Goal: Find specific page/section: Find specific page/section

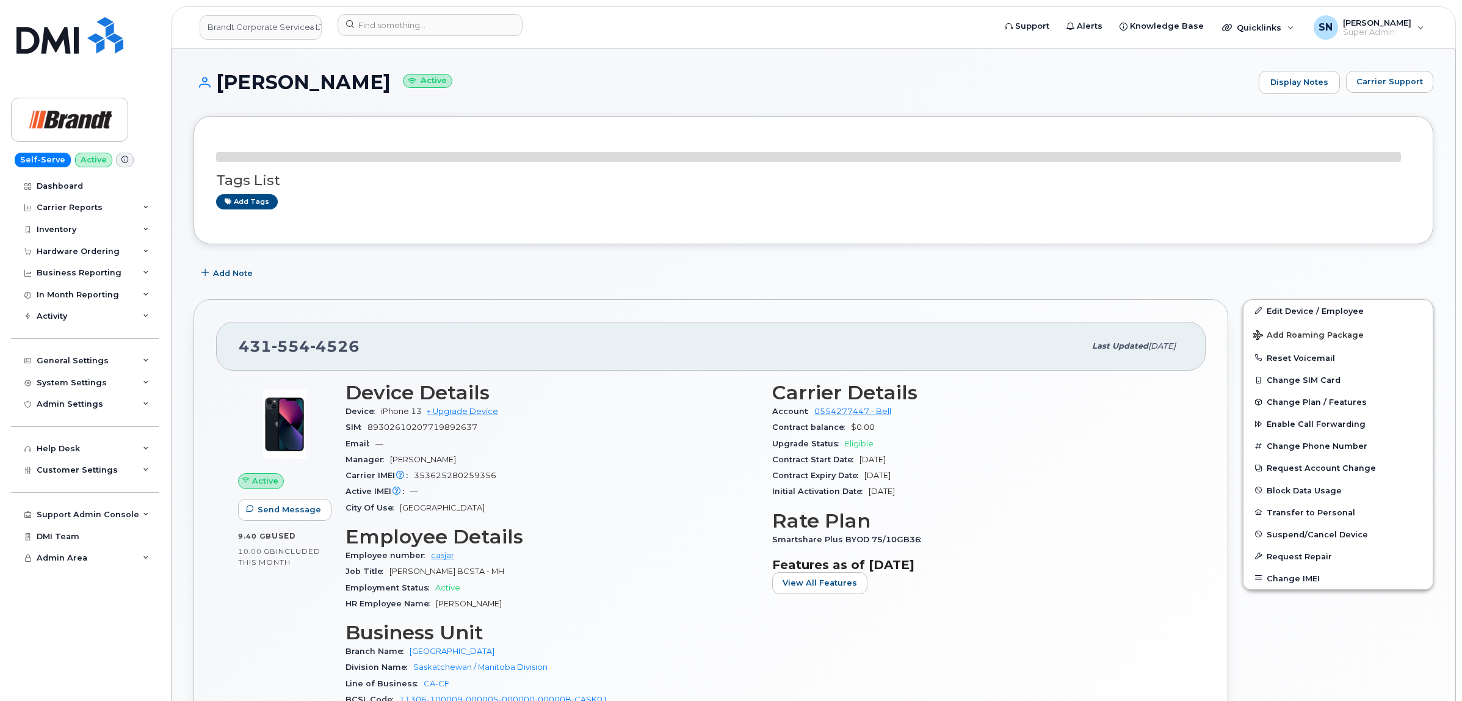
click at [1381, 93] on div "Carrier Support" at bounding box center [1389, 82] width 87 height 23
click at [1378, 85] on span "Carrier Support" at bounding box center [1390, 82] width 67 height 12
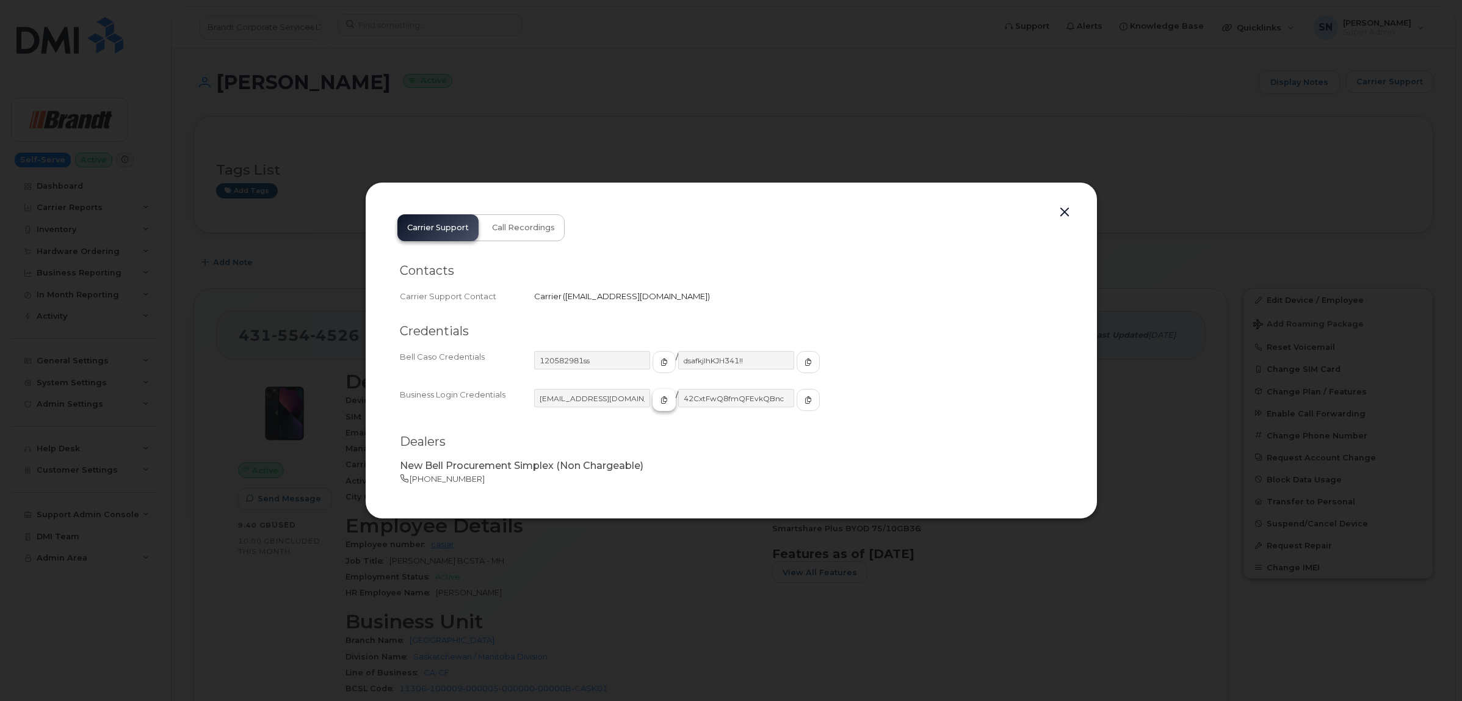
click at [653, 404] on button "button" at bounding box center [664, 400] width 23 height 22
click at [805, 403] on icon "button" at bounding box center [808, 399] width 7 height 7
click at [1061, 214] on button "button" at bounding box center [1065, 212] width 18 height 17
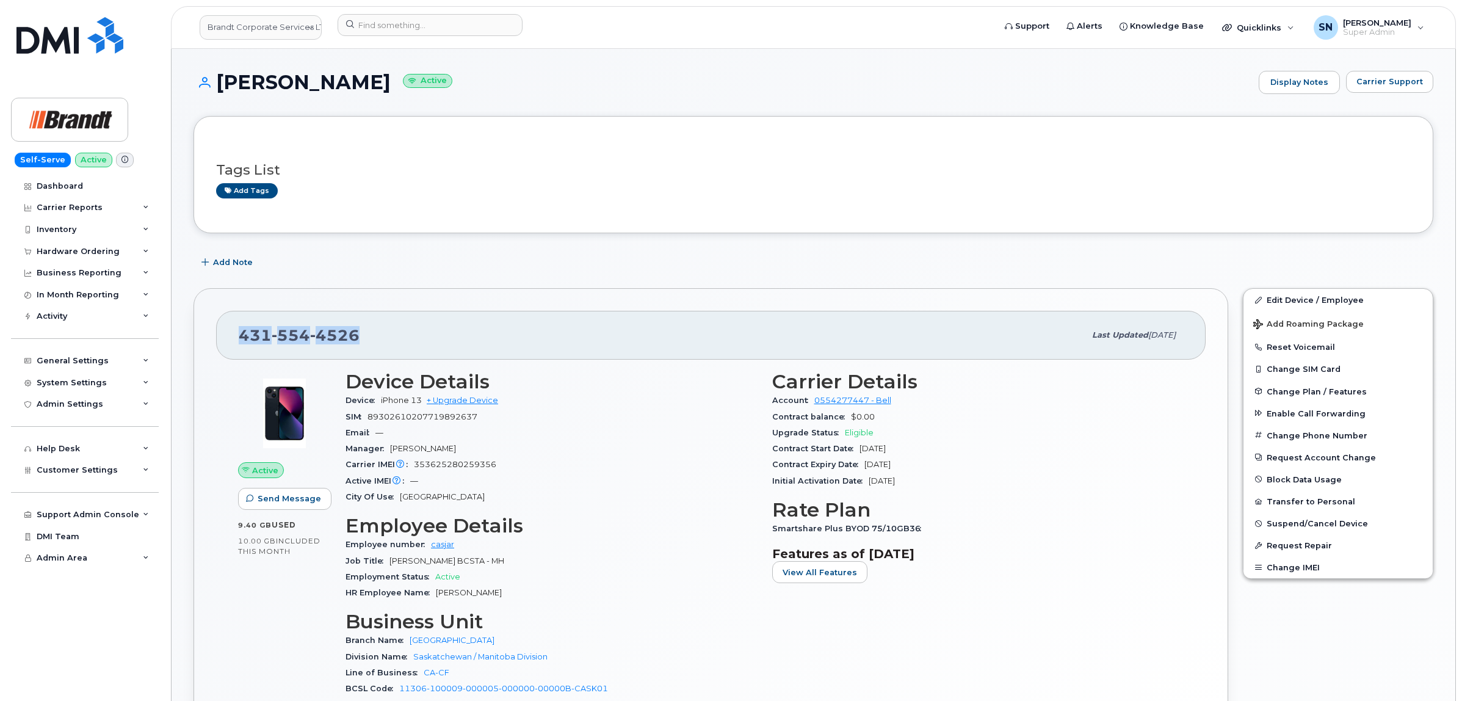
drag, startPoint x: 242, startPoint y: 343, endPoint x: 361, endPoint y: 337, distance: 119.2
click at [361, 337] on div "431 554 4526" at bounding box center [662, 335] width 846 height 26
copy span "431 554 4526"
click at [452, 16] on input at bounding box center [430, 25] width 185 height 22
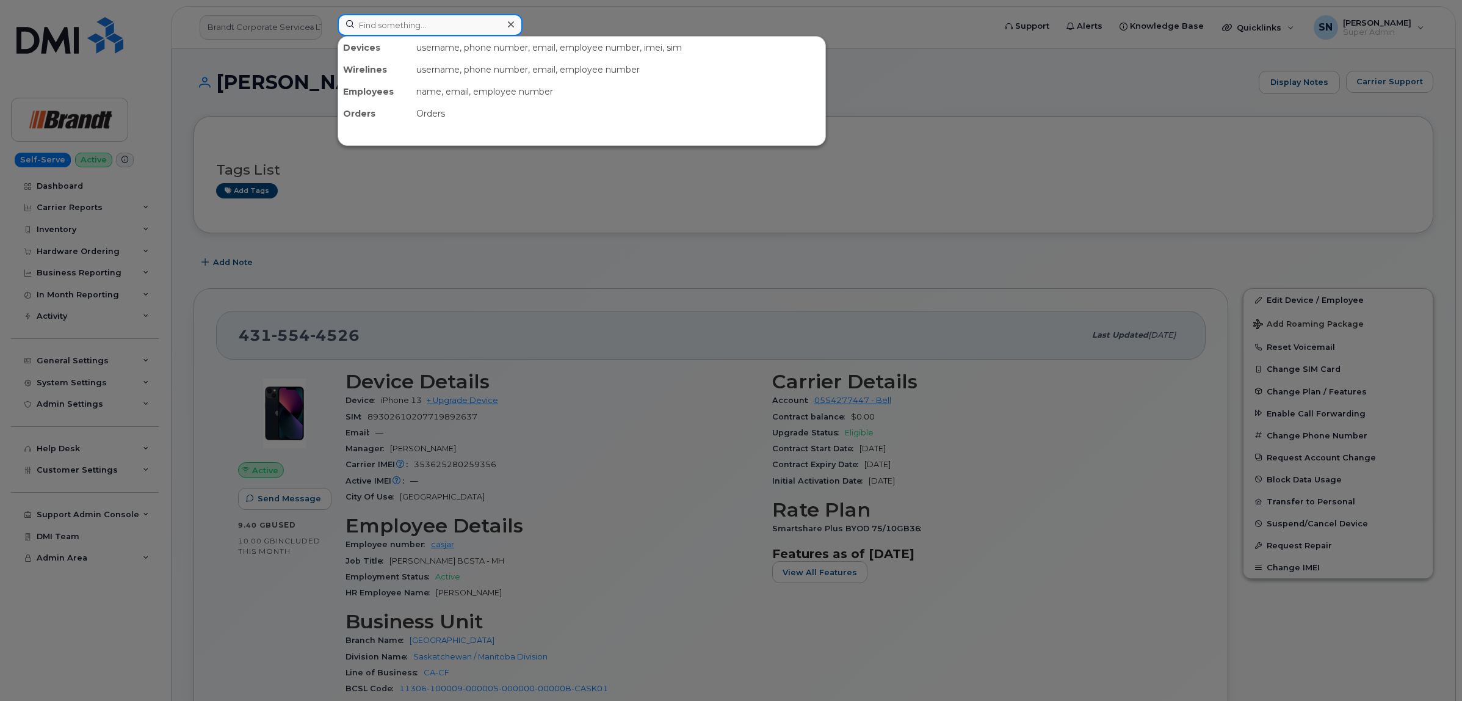
paste input "3062605941"
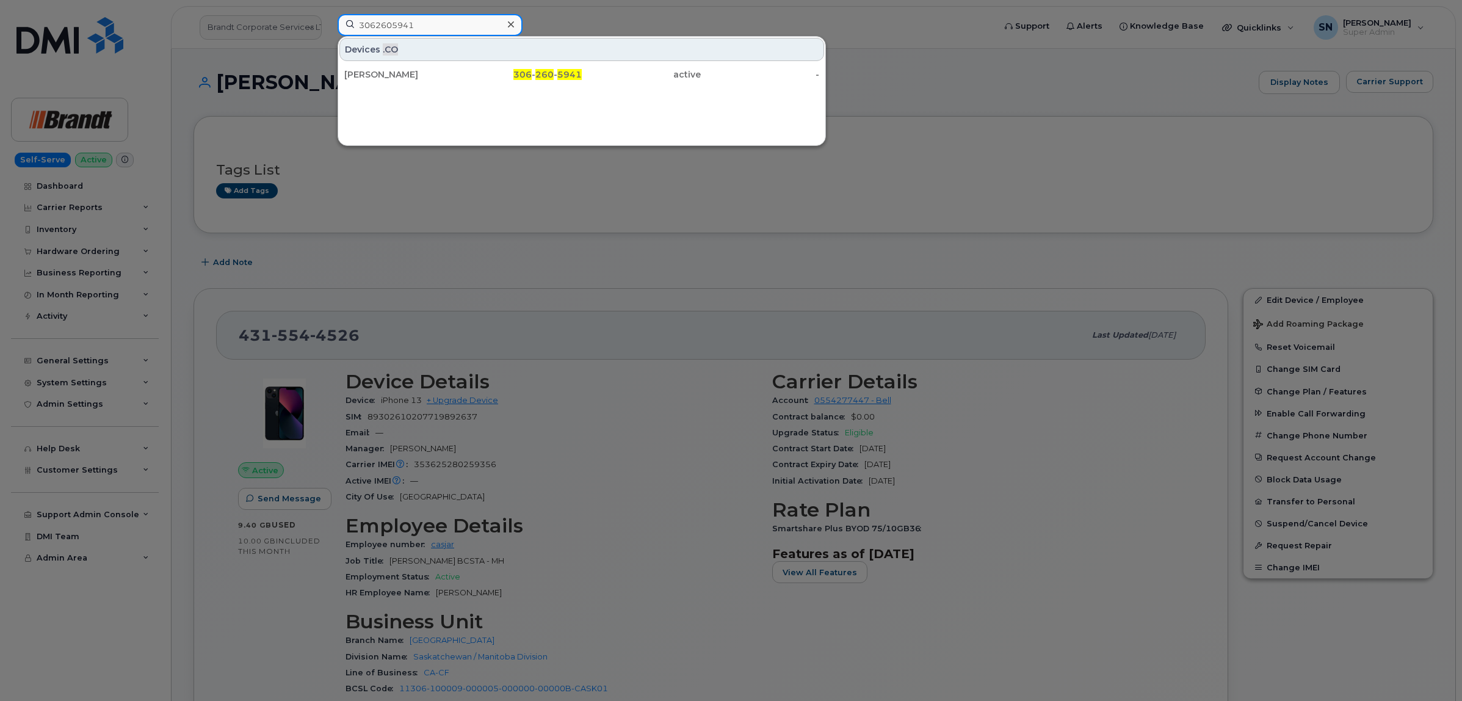
type input "3062605941"
click at [434, 74] on div "Tamara Archer" at bounding box center [403, 74] width 119 height 12
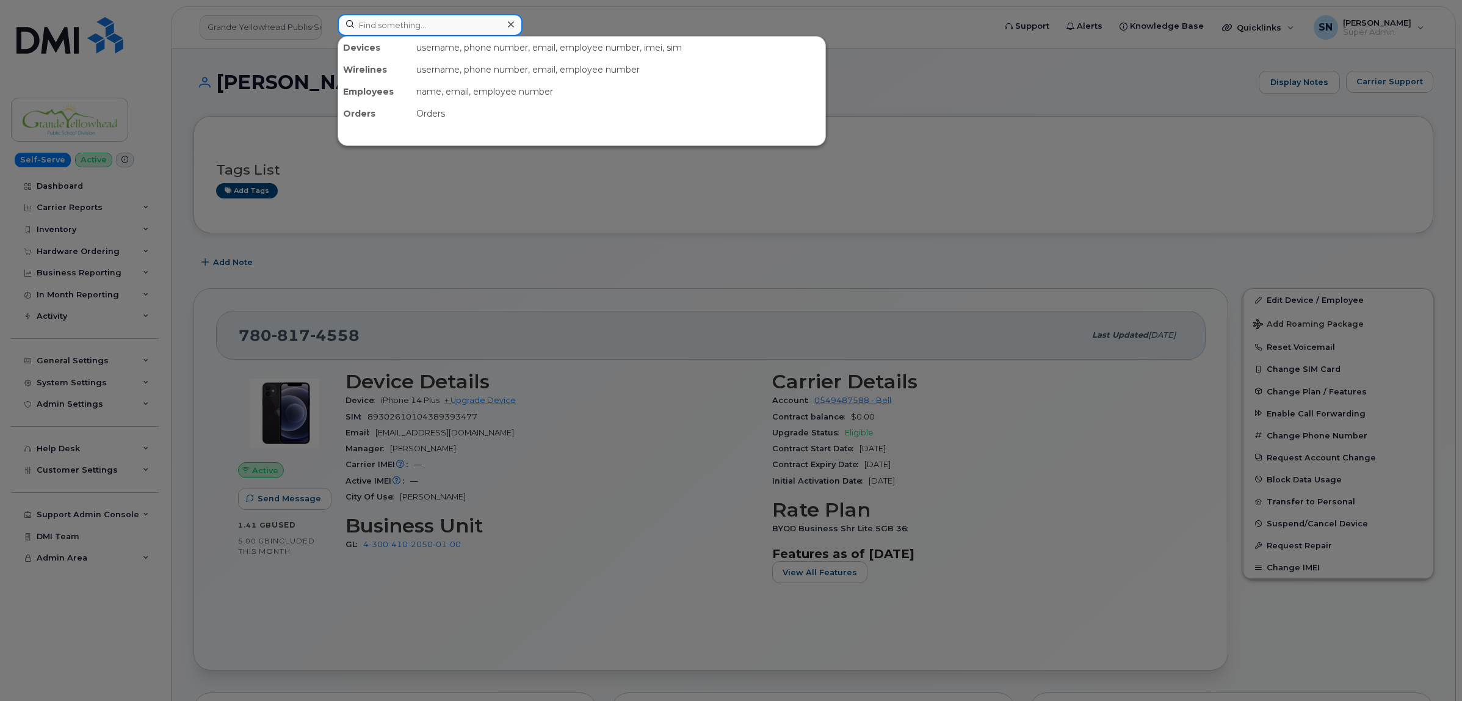
click at [422, 27] on input at bounding box center [430, 25] width 185 height 22
paste input "361.385.0427"
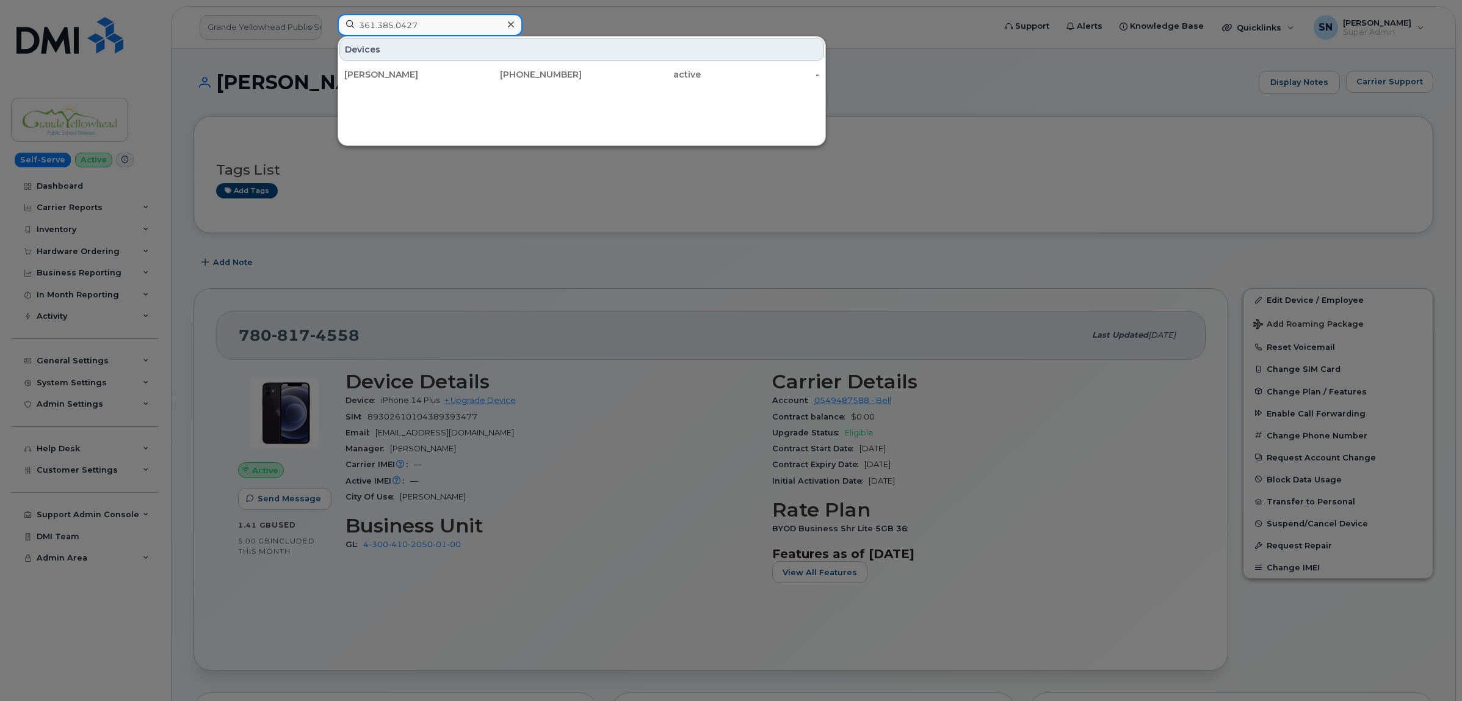
type input "361.385.0427"
click at [430, 64] on div "Bertha Greer" at bounding box center [403, 75] width 119 height 22
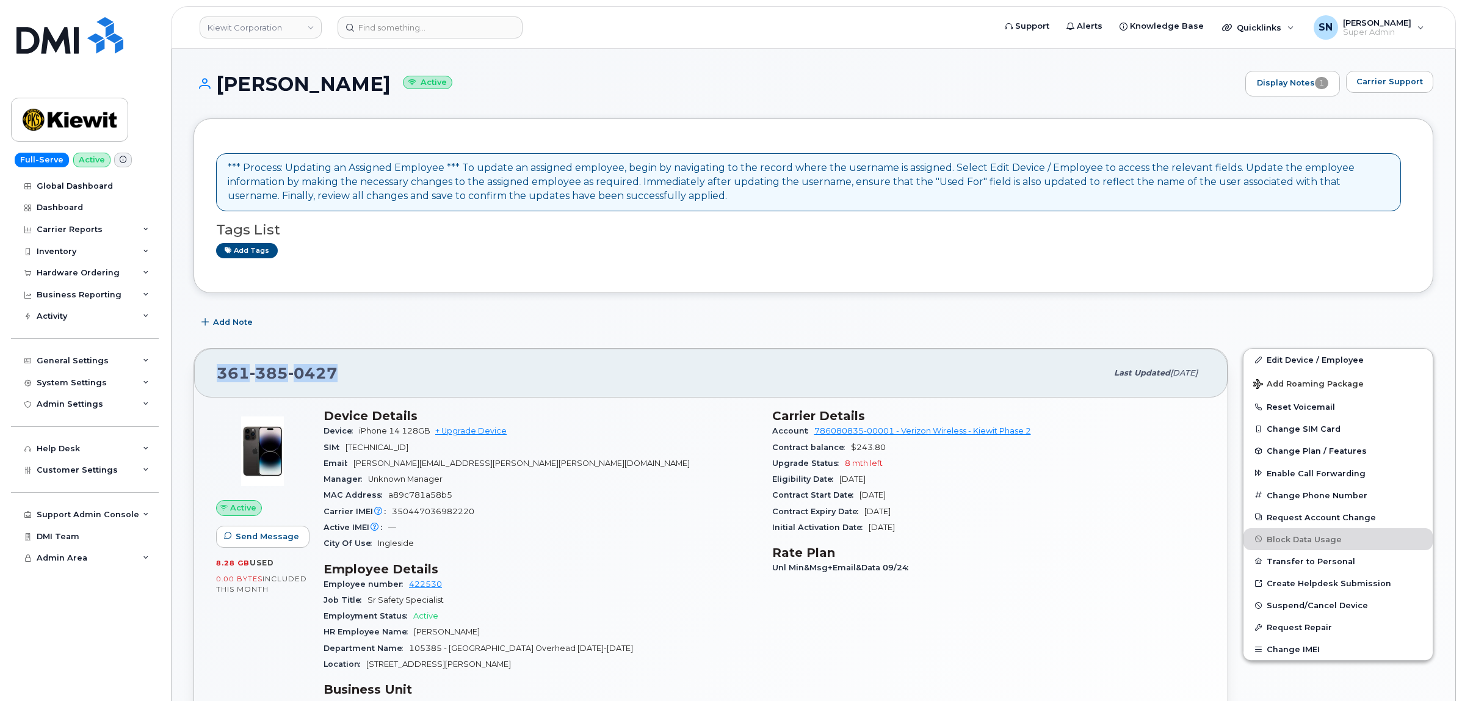
drag, startPoint x: 219, startPoint y: 374, endPoint x: 337, endPoint y: 377, distance: 118.5
click at [337, 377] on div "361 385 0427" at bounding box center [662, 373] width 890 height 26
copy span "361 385 0427"
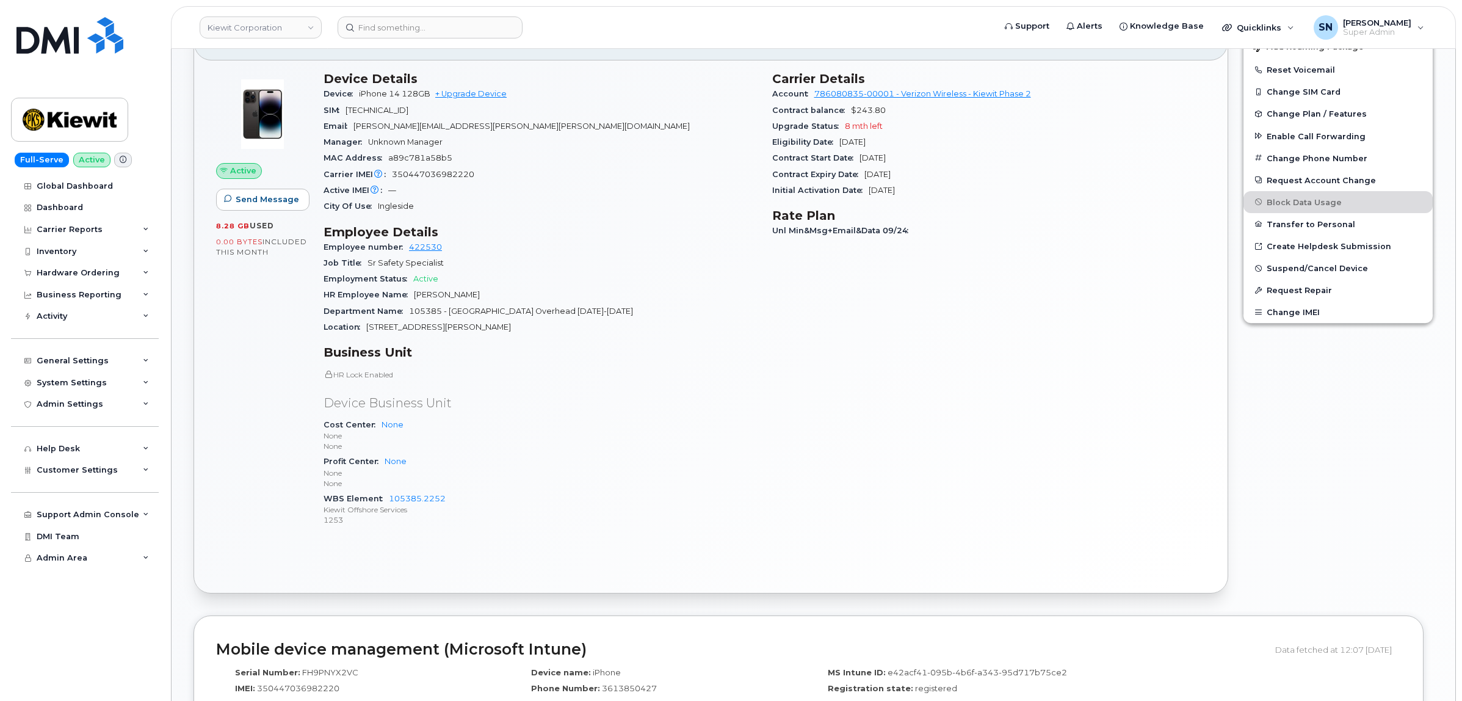
scroll to position [382, 0]
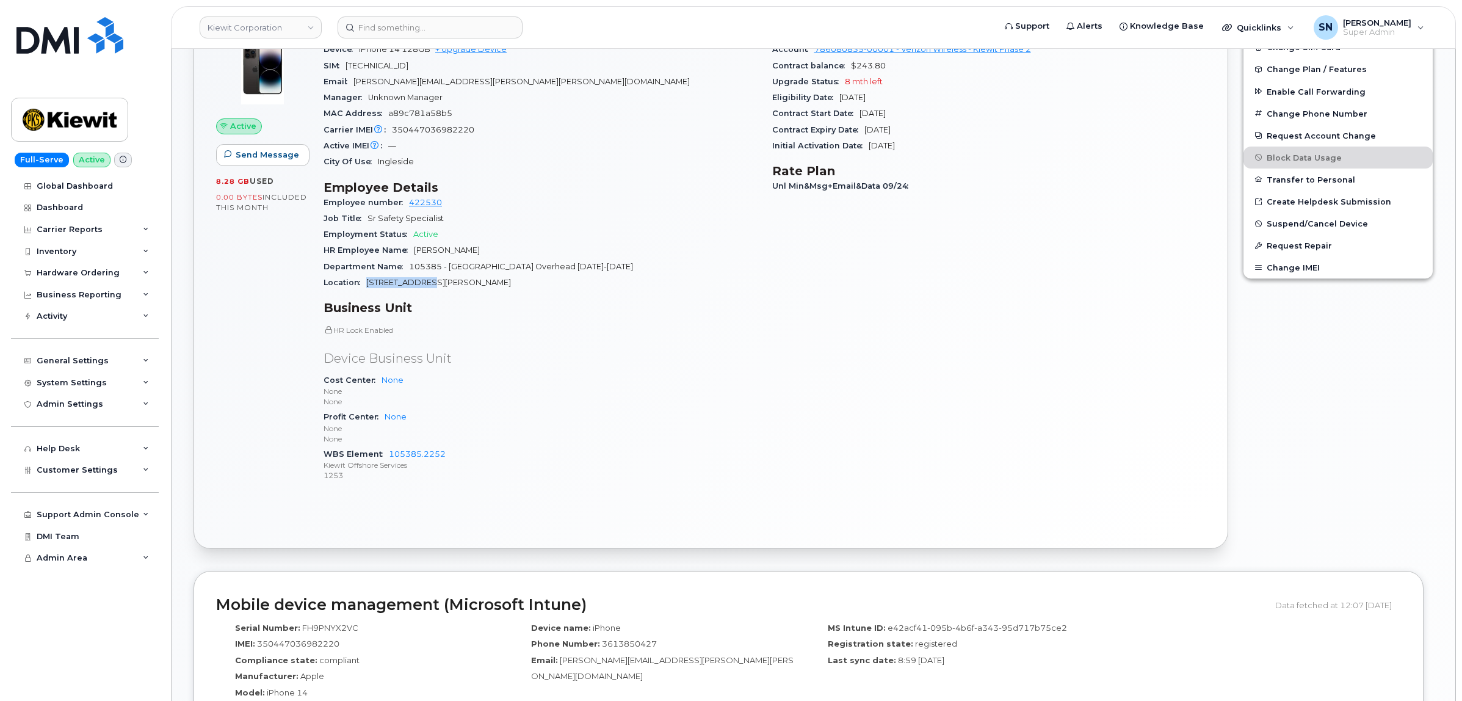
copy span "2440 Kiewit Rd"
drag, startPoint x: 369, startPoint y: 285, endPoint x: 429, endPoint y: 286, distance: 59.9
click at [429, 286] on div "Location 2440 Kiewit Rd" at bounding box center [541, 283] width 434 height 16
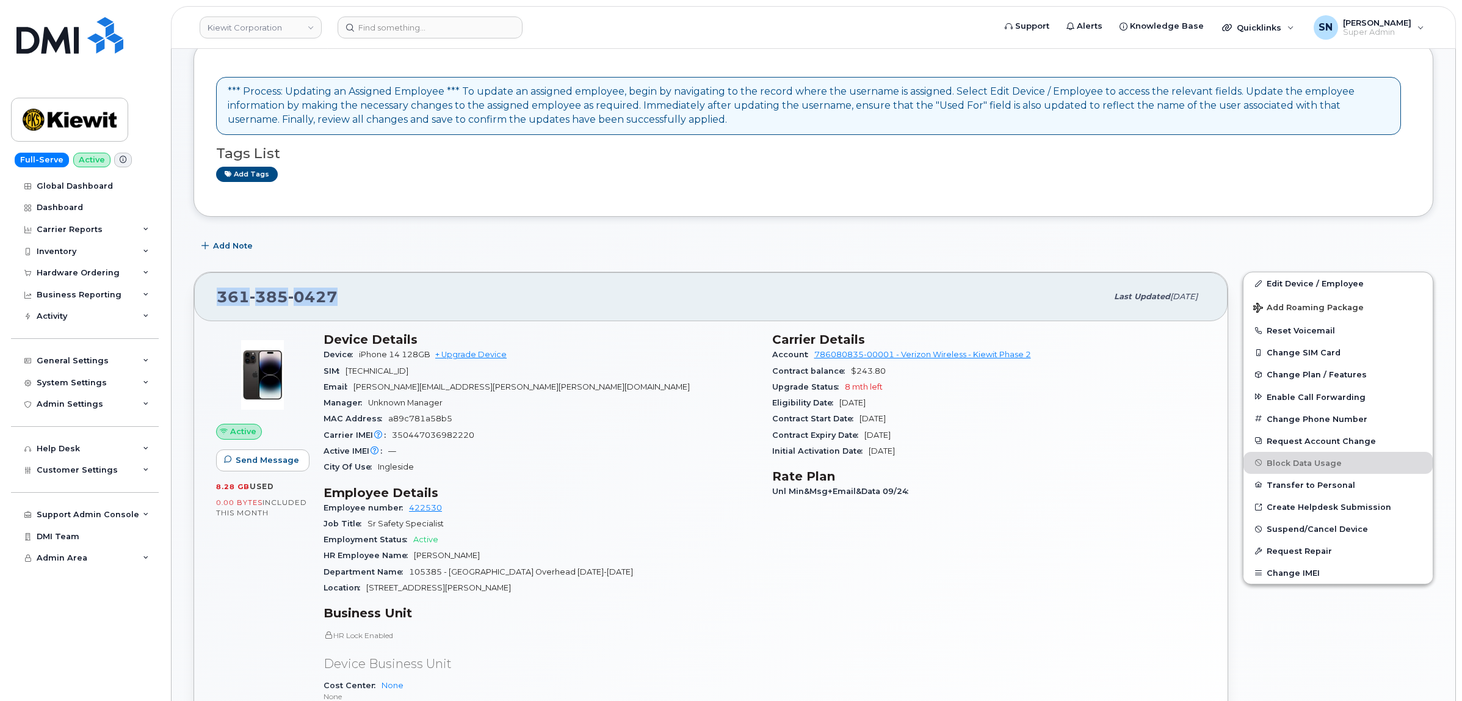
drag, startPoint x: 221, startPoint y: 295, endPoint x: 336, endPoint y: 301, distance: 115.0
click at [336, 301] on span "361 385 0427" at bounding box center [277, 297] width 121 height 18
copy span "361 385 0427"
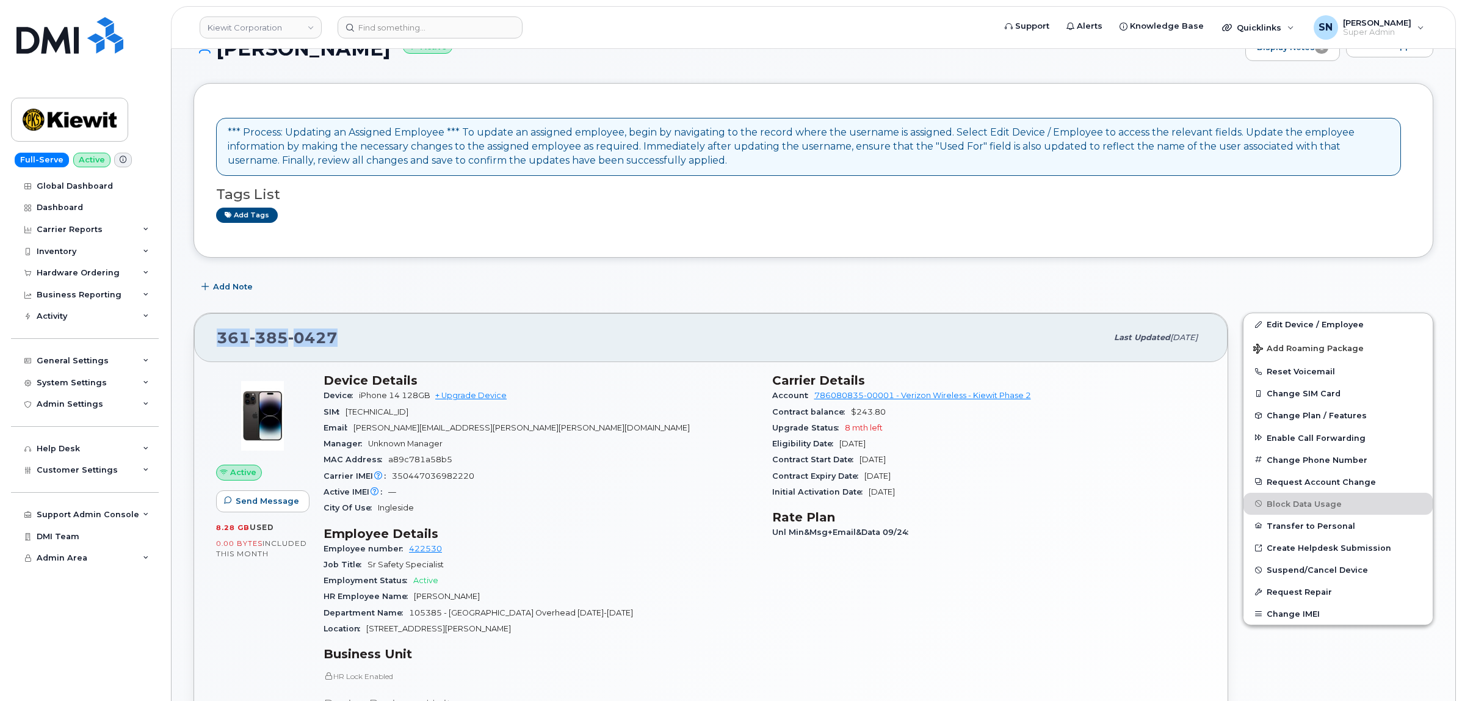
scroll to position [0, 0]
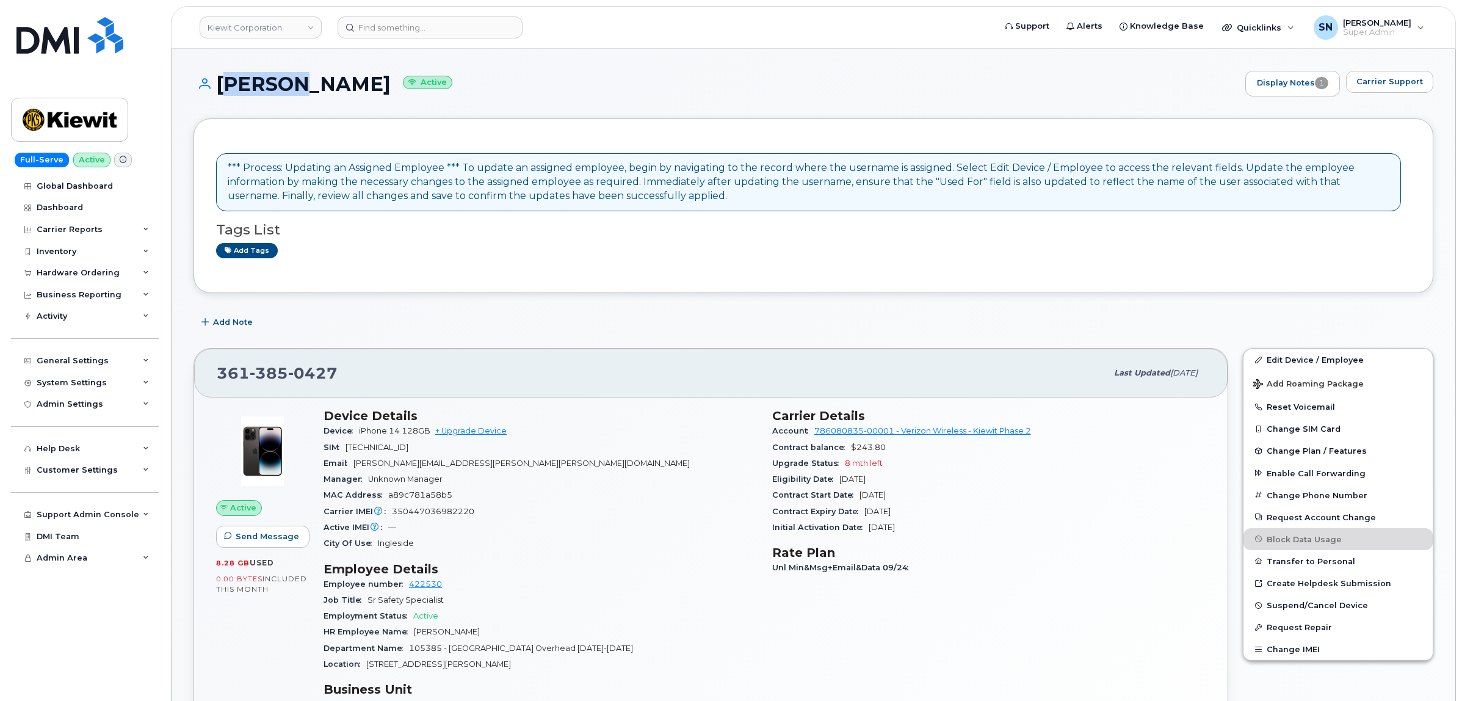
drag, startPoint x: 215, startPoint y: 78, endPoint x: 281, endPoint y: 90, distance: 67.1
click at [281, 90] on h1 "Bertha Greer Active" at bounding box center [717, 83] width 1046 height 21
copy h1 "Bertha"
drag, startPoint x: 294, startPoint y: 86, endPoint x: 350, endPoint y: 90, distance: 56.3
click at [350, 90] on h1 "Bertha Greer Active" at bounding box center [717, 83] width 1046 height 21
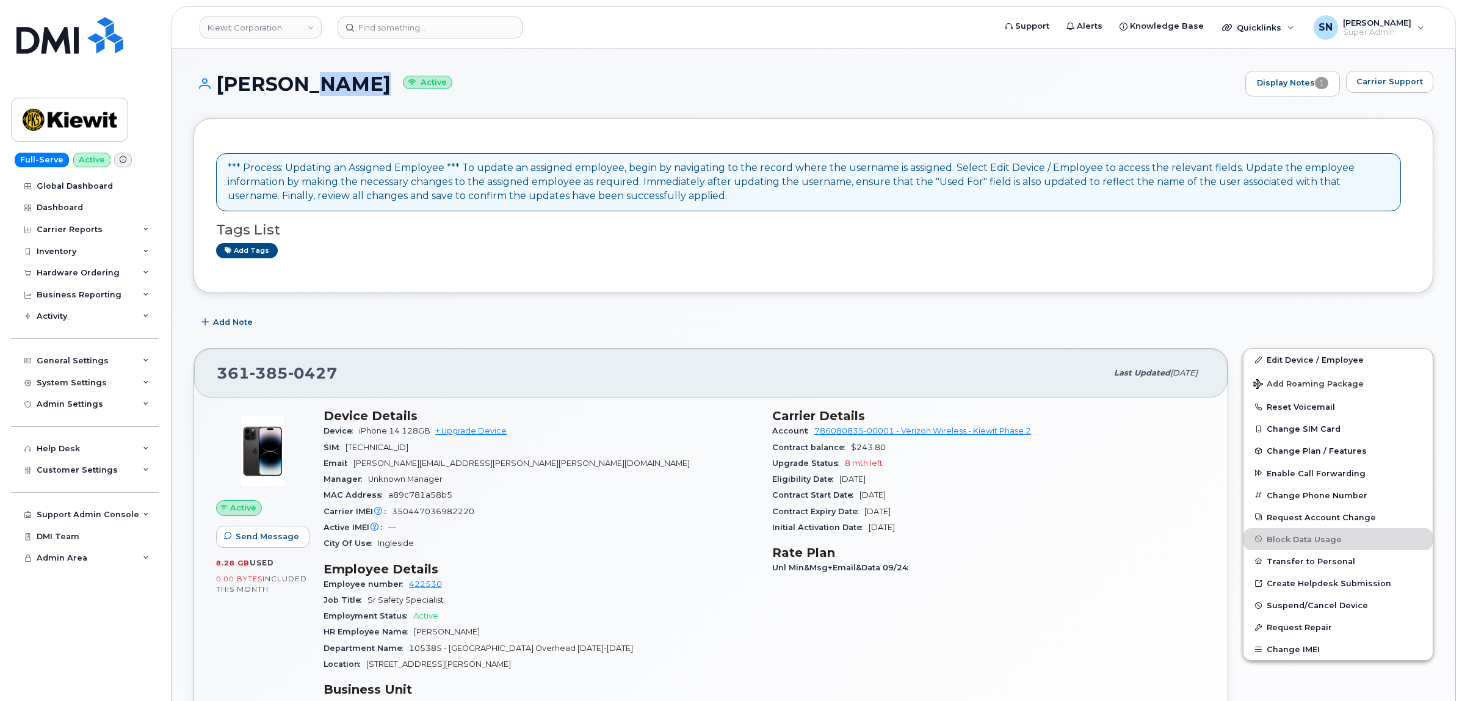
copy h1 "Greer"
drag, startPoint x: 206, startPoint y: 369, endPoint x: 345, endPoint y: 371, distance: 138.6
click at [345, 371] on div "361 385 0427 Last updated Oct 06, 2025" at bounding box center [711, 373] width 1034 height 49
copy span "361 385 0427"
drag, startPoint x: 808, startPoint y: 438, endPoint x: 893, endPoint y: 438, distance: 84.9
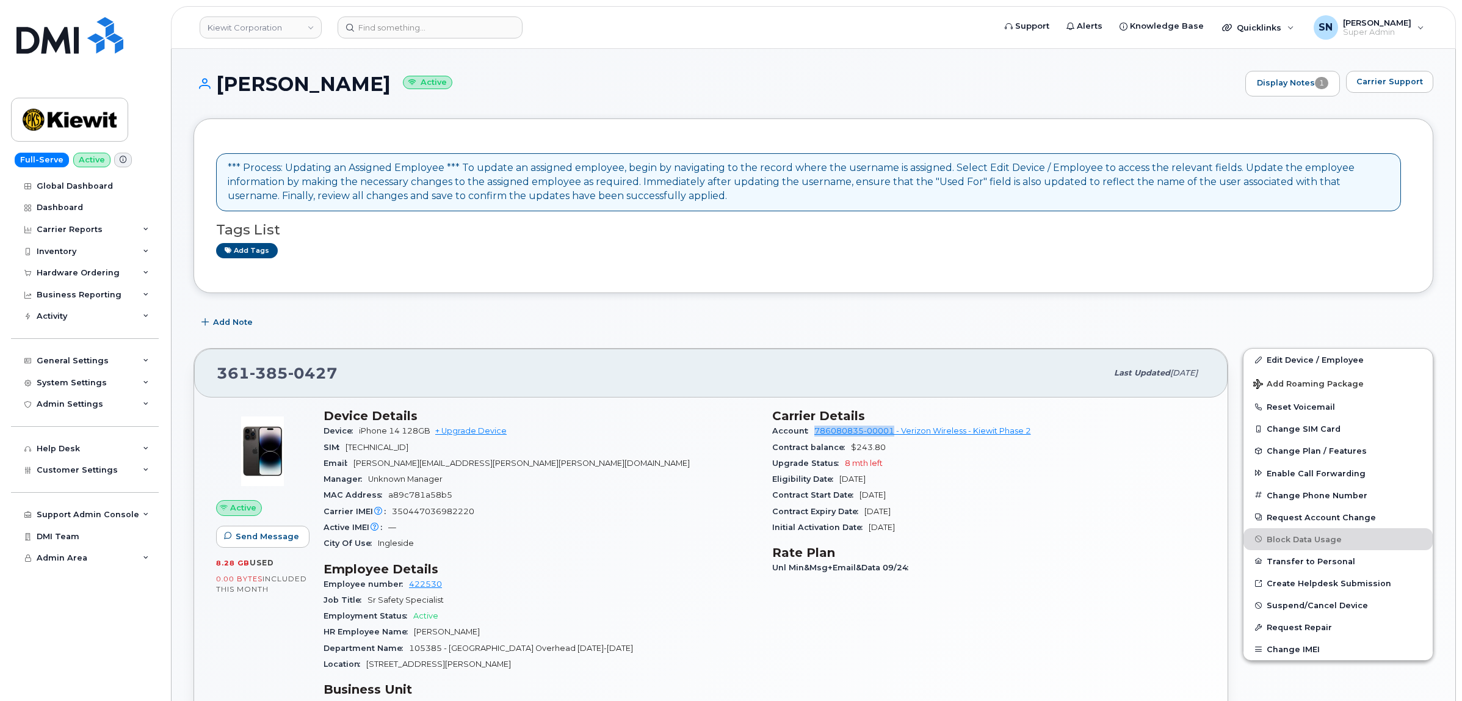
click at [893, 438] on div "Account 786080835-00001 - Verizon Wireless - Kiewit Phase 2" at bounding box center [989, 431] width 434 height 16
copy link "786080835-00001"
drag, startPoint x: 227, startPoint y: 371, endPoint x: 358, endPoint y: 371, distance: 131.3
click at [358, 371] on div "361 385 0427 Last updated Oct 06, 2025" at bounding box center [711, 373] width 1034 height 49
copy span "361 385 0427"
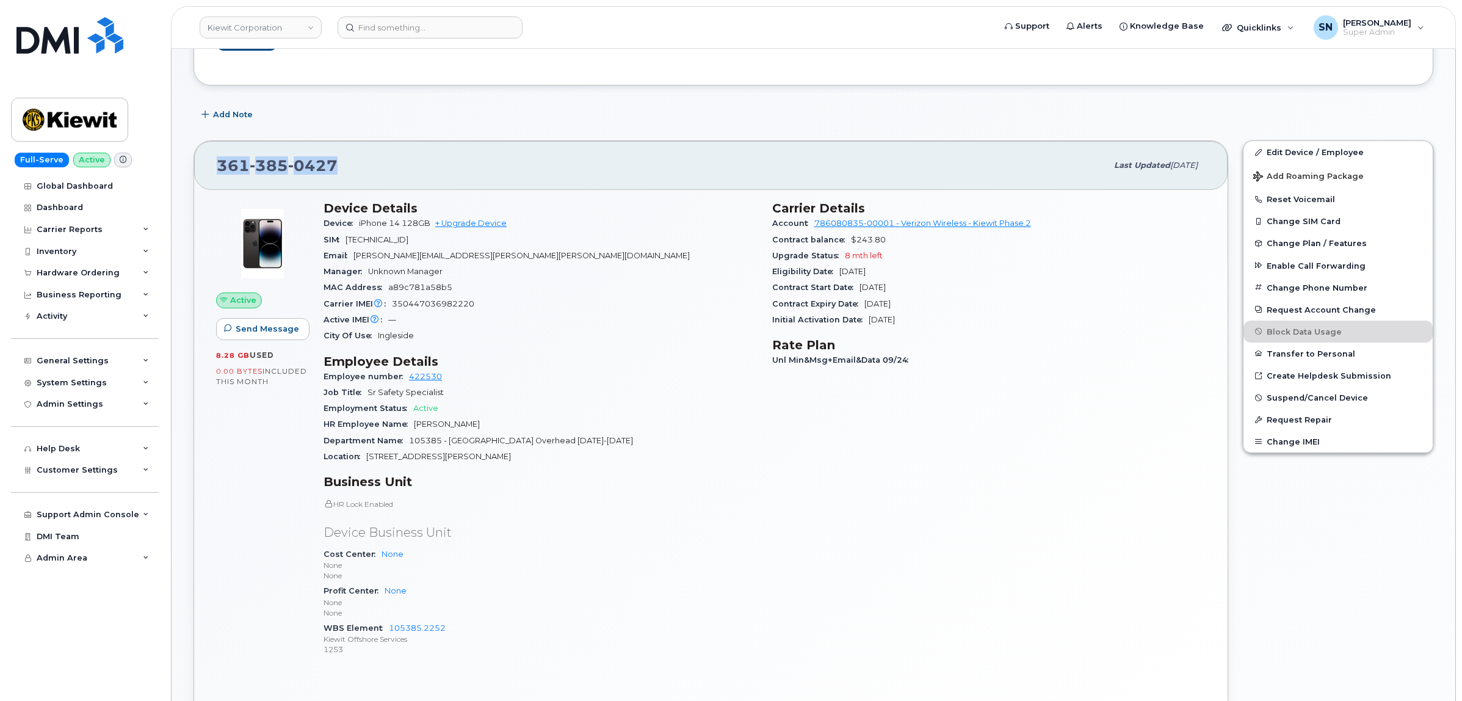
scroll to position [229, 0]
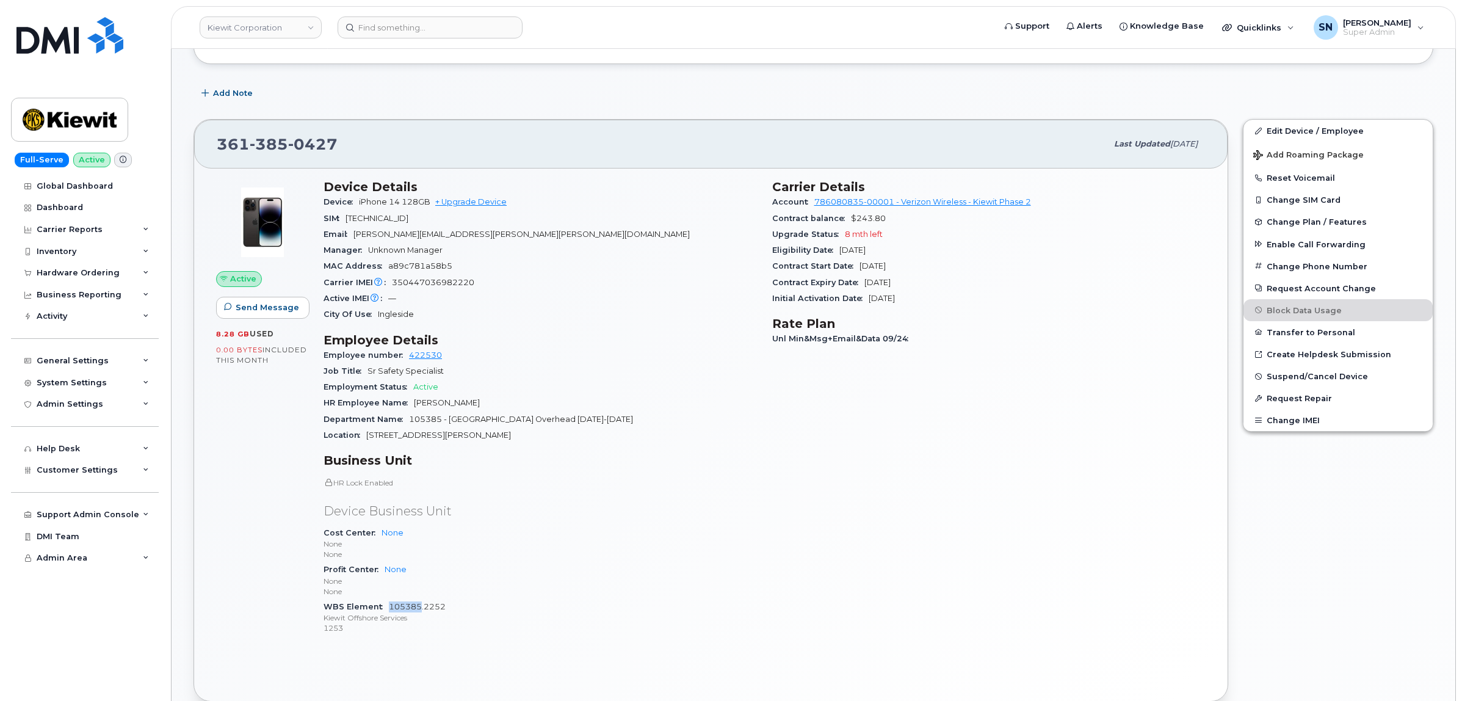
copy link "105385"
drag, startPoint x: 388, startPoint y: 608, endPoint x: 420, endPoint y: 611, distance: 31.8
click at [420, 611] on div "WBS Element 105385.2252 Kiewit Offshore Services 1253" at bounding box center [541, 617] width 434 height 37
drag, startPoint x: 454, startPoint y: 606, endPoint x: 423, endPoint y: 608, distance: 31.2
click at [423, 608] on div "WBS Element 105385.2252 Kiewit Offshore Services 1253" at bounding box center [541, 617] width 434 height 37
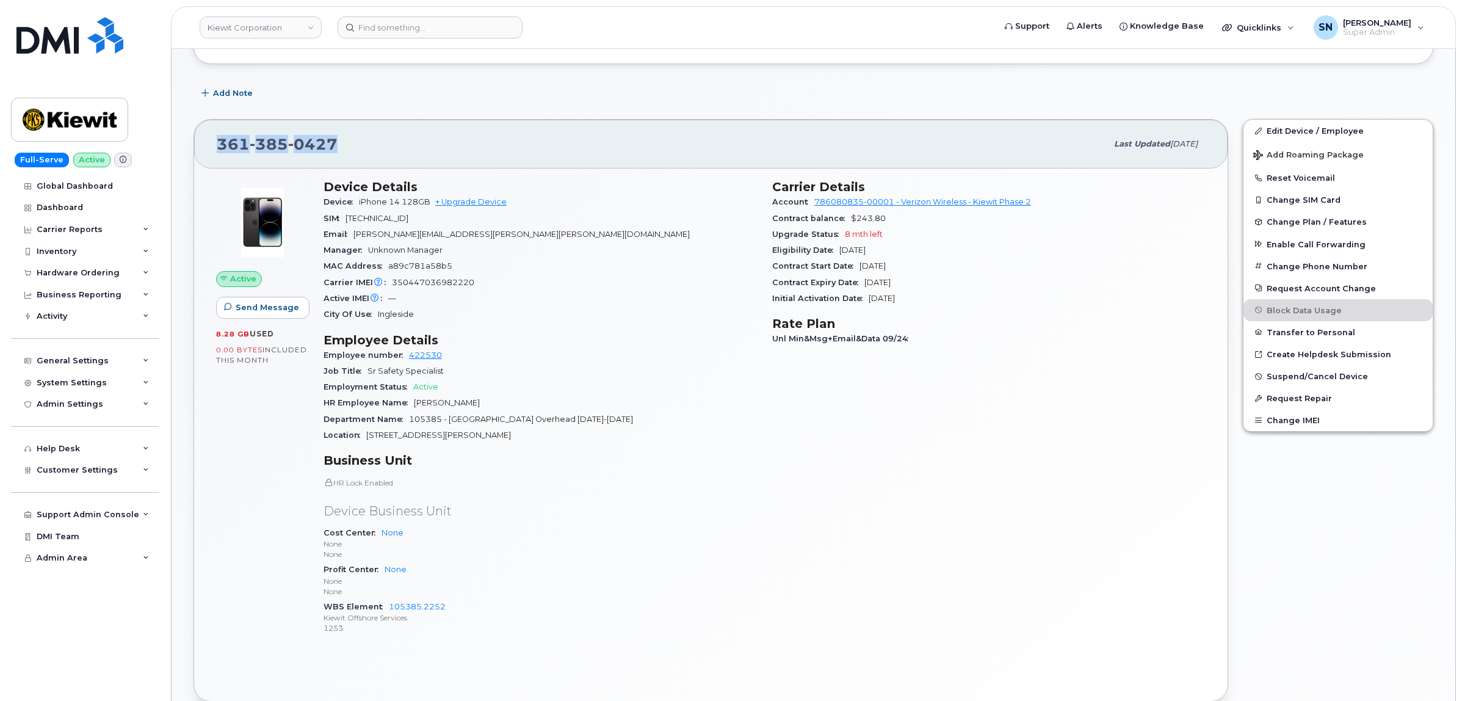
drag, startPoint x: 219, startPoint y: 138, endPoint x: 350, endPoint y: 147, distance: 131.6
click at [350, 147] on div "361 385 0427" at bounding box center [662, 144] width 890 height 26
click at [298, 26] on link "Kiewit Corporation" at bounding box center [261, 27] width 122 height 22
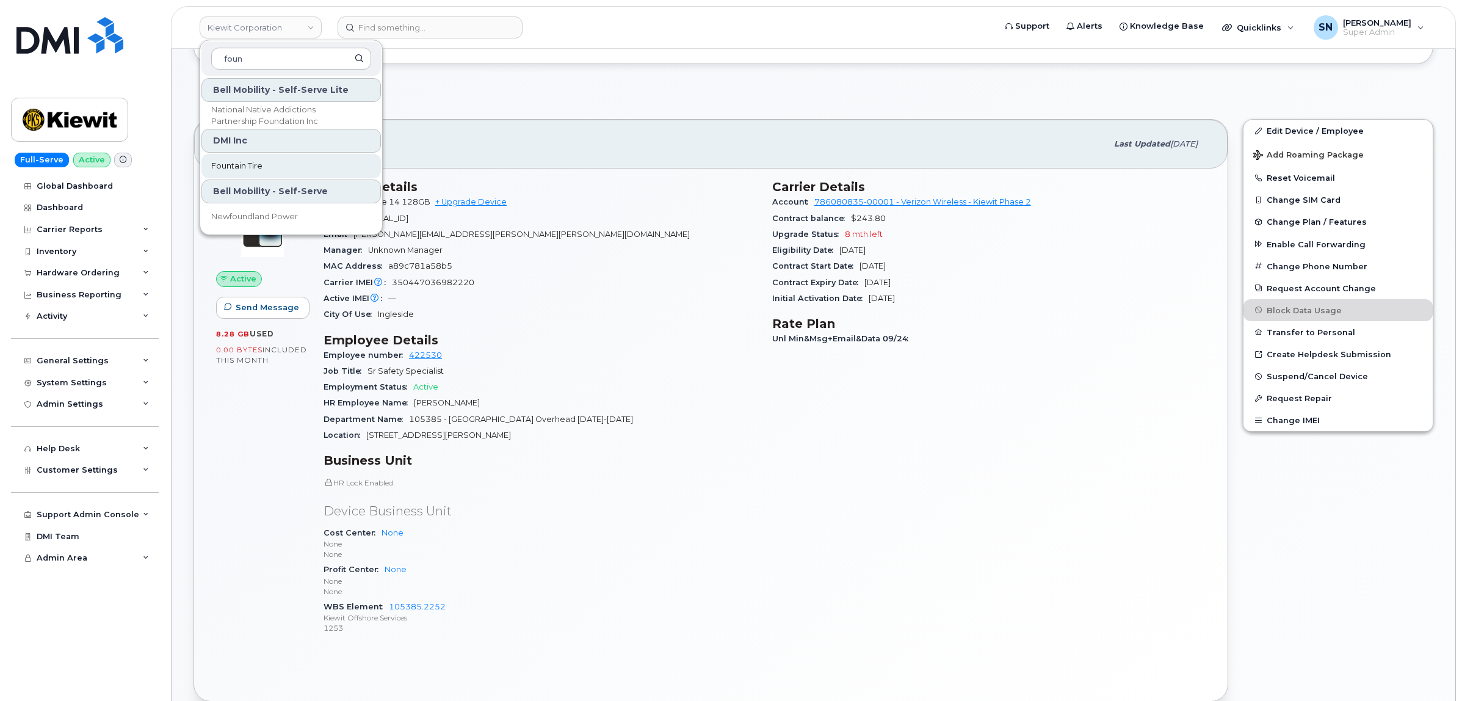
type input "foun"
click at [250, 166] on span "Fountain Tire" at bounding box center [236, 166] width 51 height 12
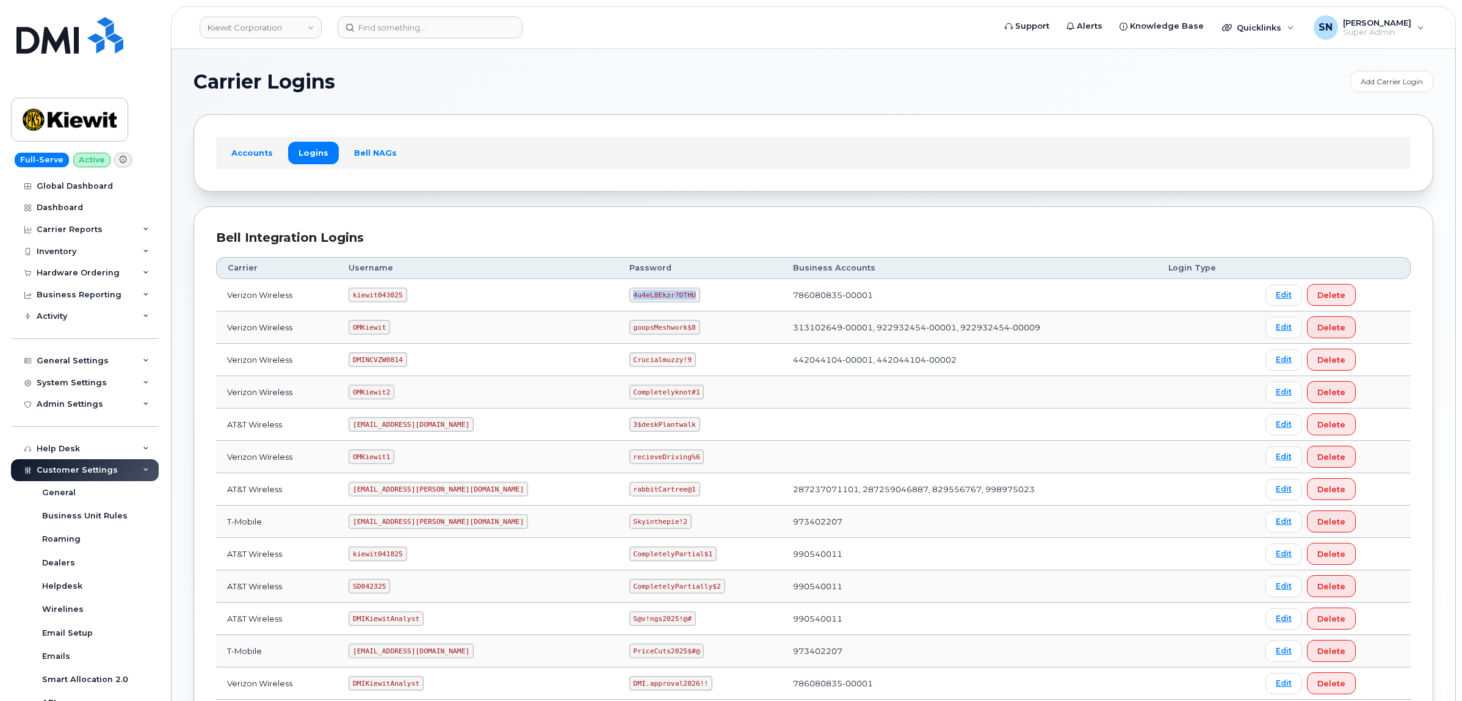
drag, startPoint x: 579, startPoint y: 300, endPoint x: 642, endPoint y: 303, distance: 63.6
click at [642, 303] on td "4u4eL8Ekzr?DTHU" at bounding box center [701, 295] width 164 height 32
copy code "4u4eL8Ekzr?DTHU"
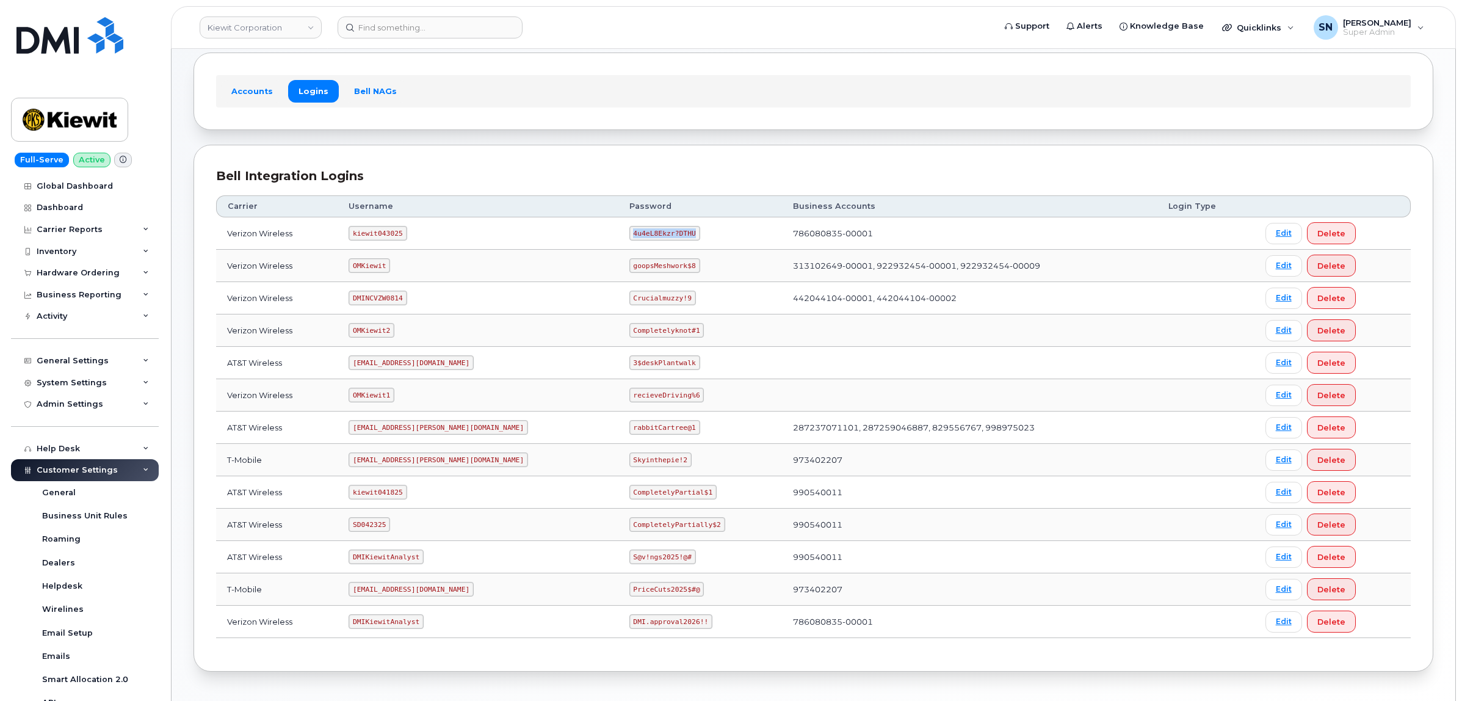
scroll to position [76, 0]
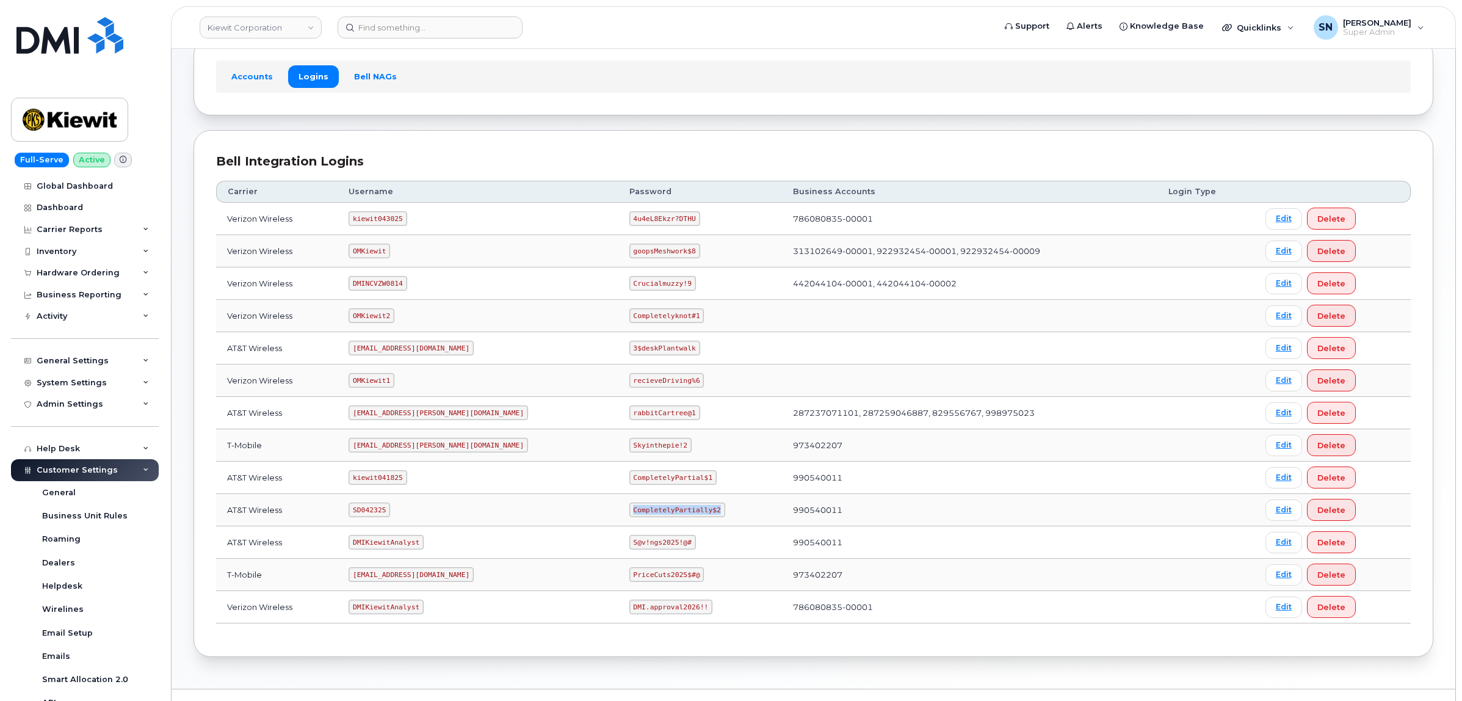
drag, startPoint x: 581, startPoint y: 514, endPoint x: 663, endPoint y: 512, distance: 81.8
click at [663, 512] on code "CompletelyPartially$2" at bounding box center [678, 510] width 96 height 15
copy code "CompletelyPartially$2"
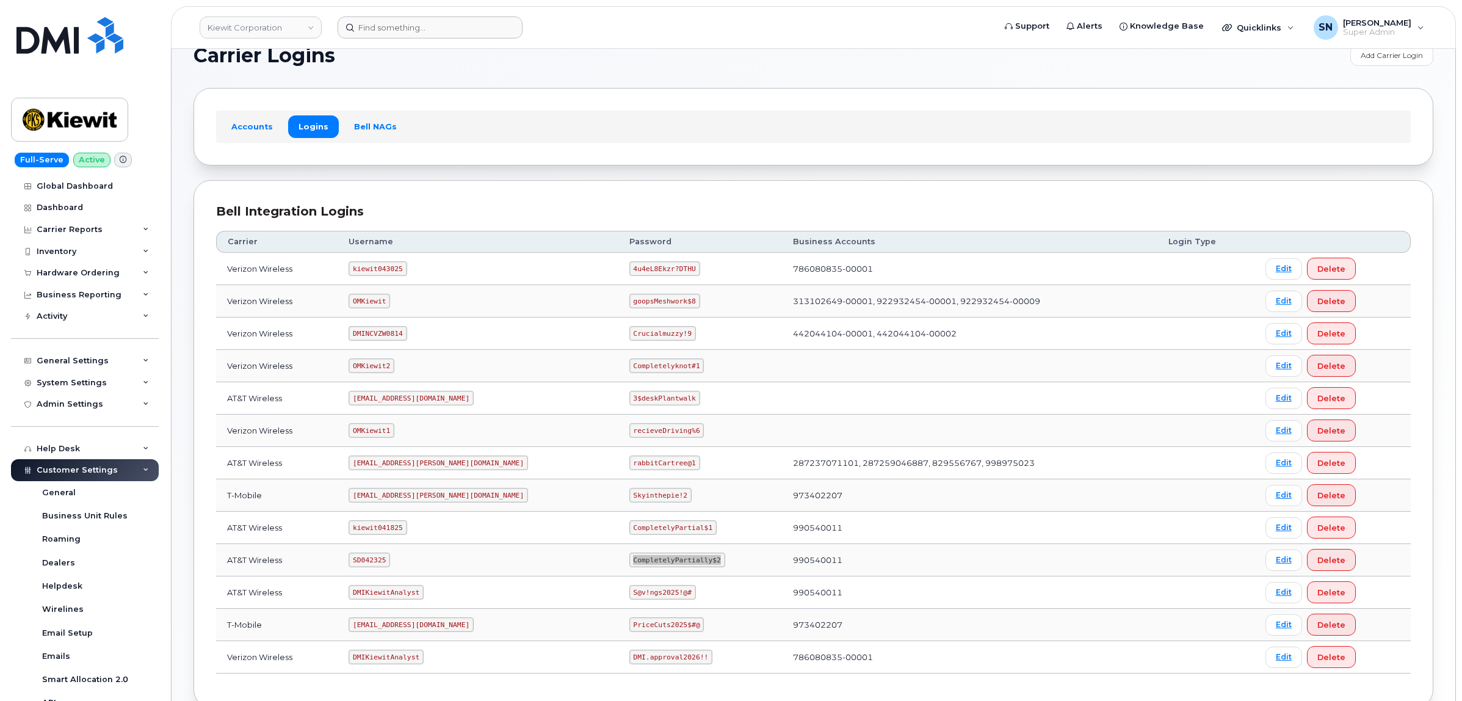
scroll to position [0, 0]
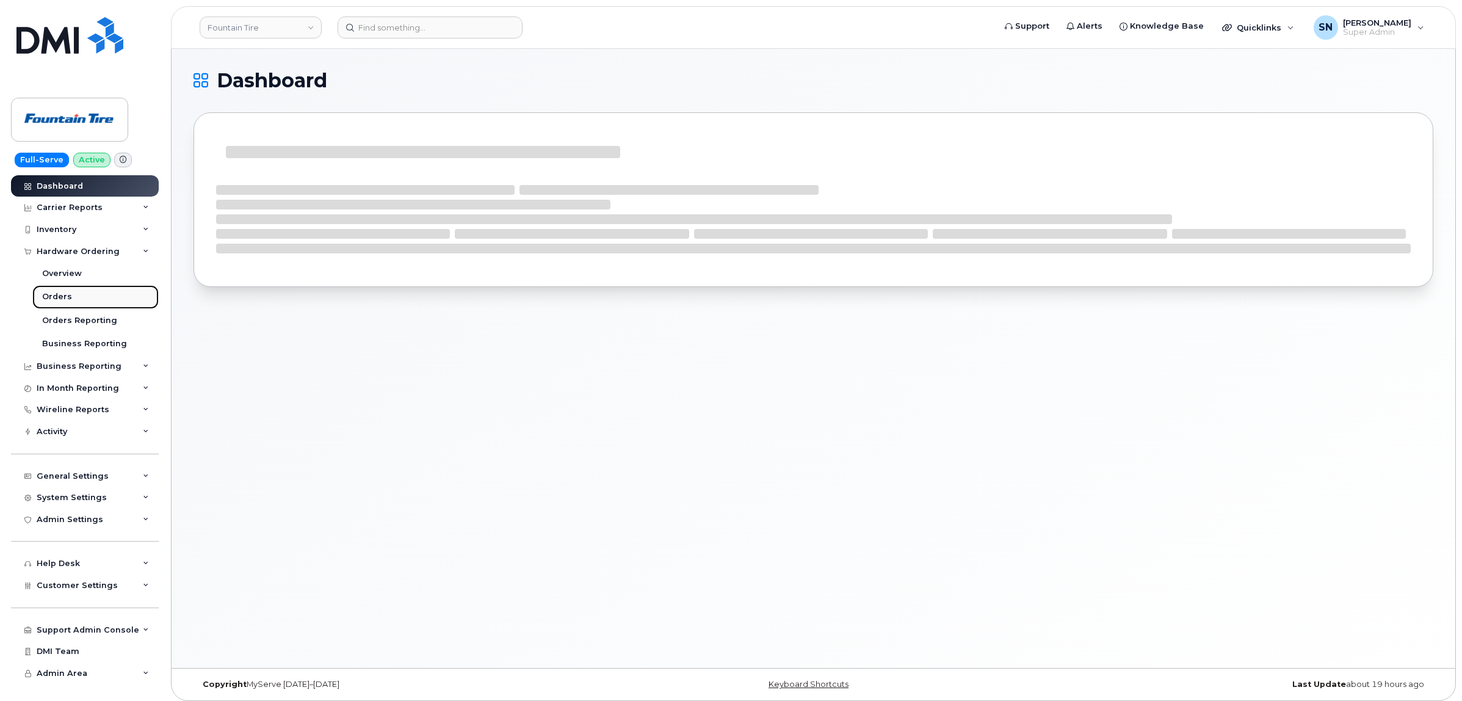
click at [64, 302] on div "Orders" at bounding box center [57, 296] width 30 height 11
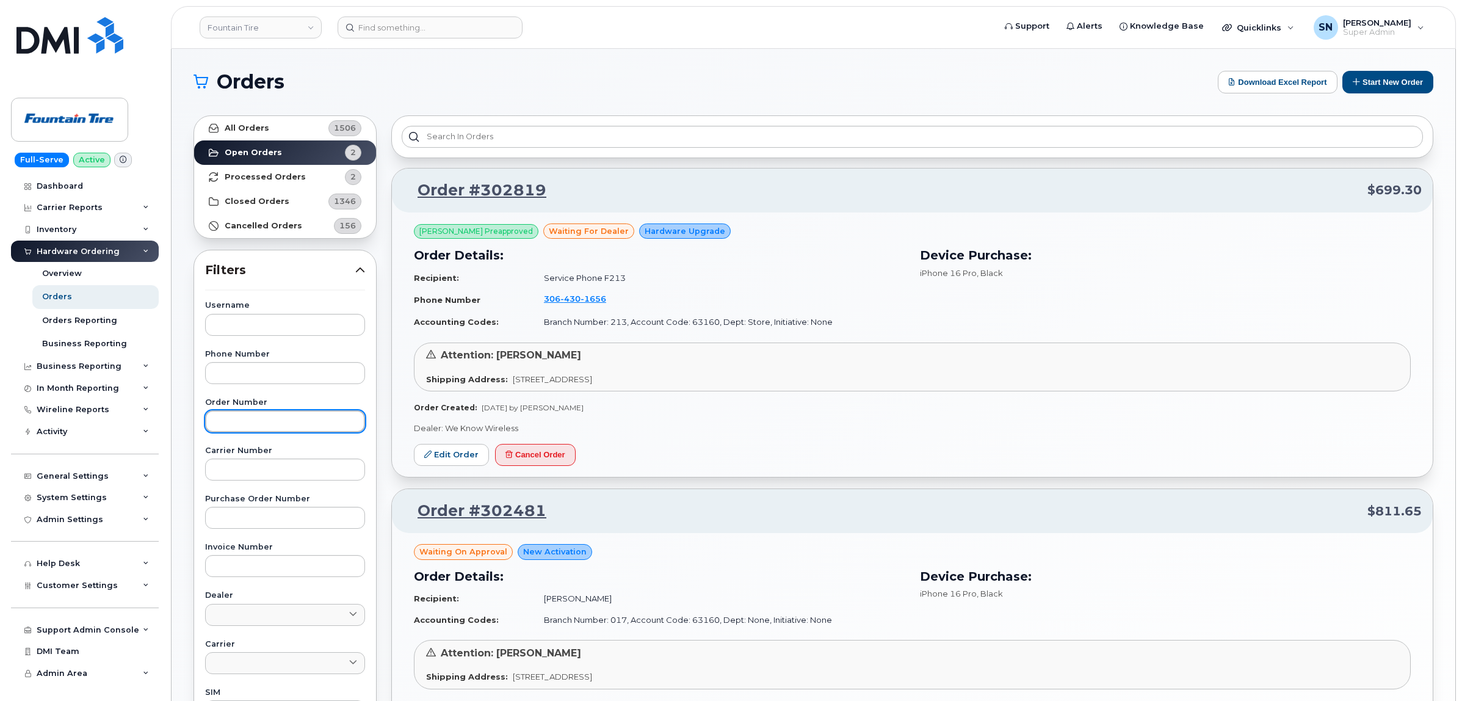
click at [294, 423] on input "text" at bounding box center [285, 421] width 160 height 22
paste input "302077"
type input "302077"
click at [269, 114] on div "All Orders 1506 Open Orders 2 Processed Orders 2 Closed Orders 1346 Cancelled O…" at bounding box center [285, 537] width 198 height 858
click at [273, 120] on link "All Orders 1506" at bounding box center [285, 128] width 182 height 24
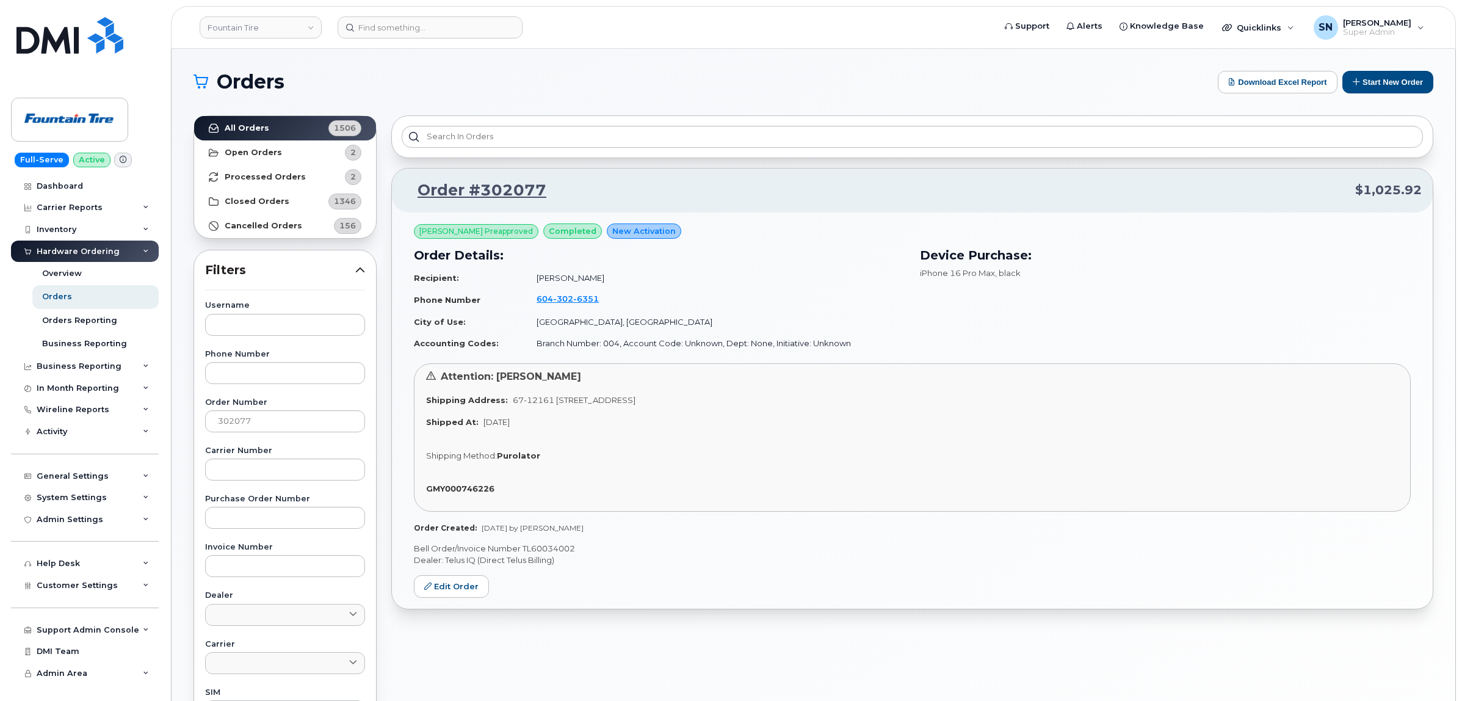
click at [470, 78] on h1 "Orders" at bounding box center [703, 82] width 1019 height 20
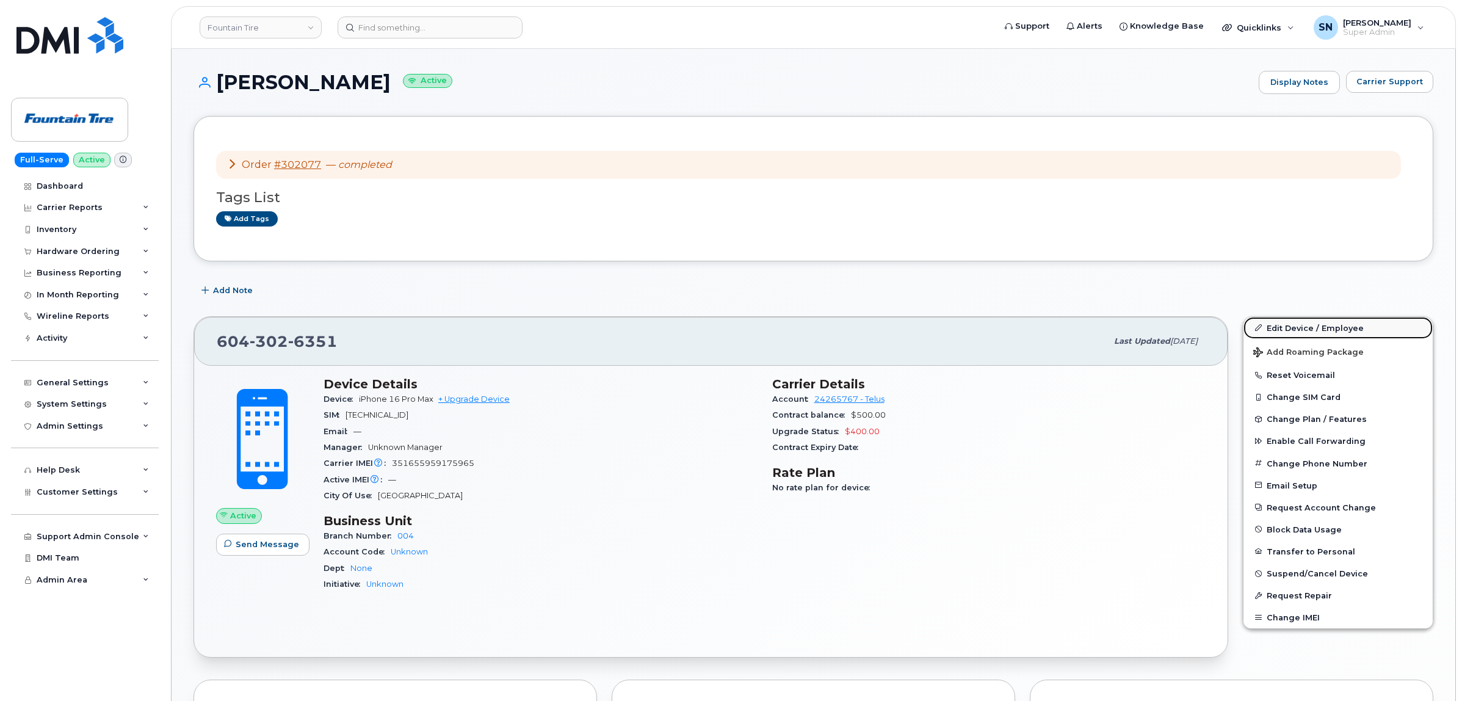
click at [1304, 327] on link "Edit Device / Employee" at bounding box center [1338, 328] width 189 height 22
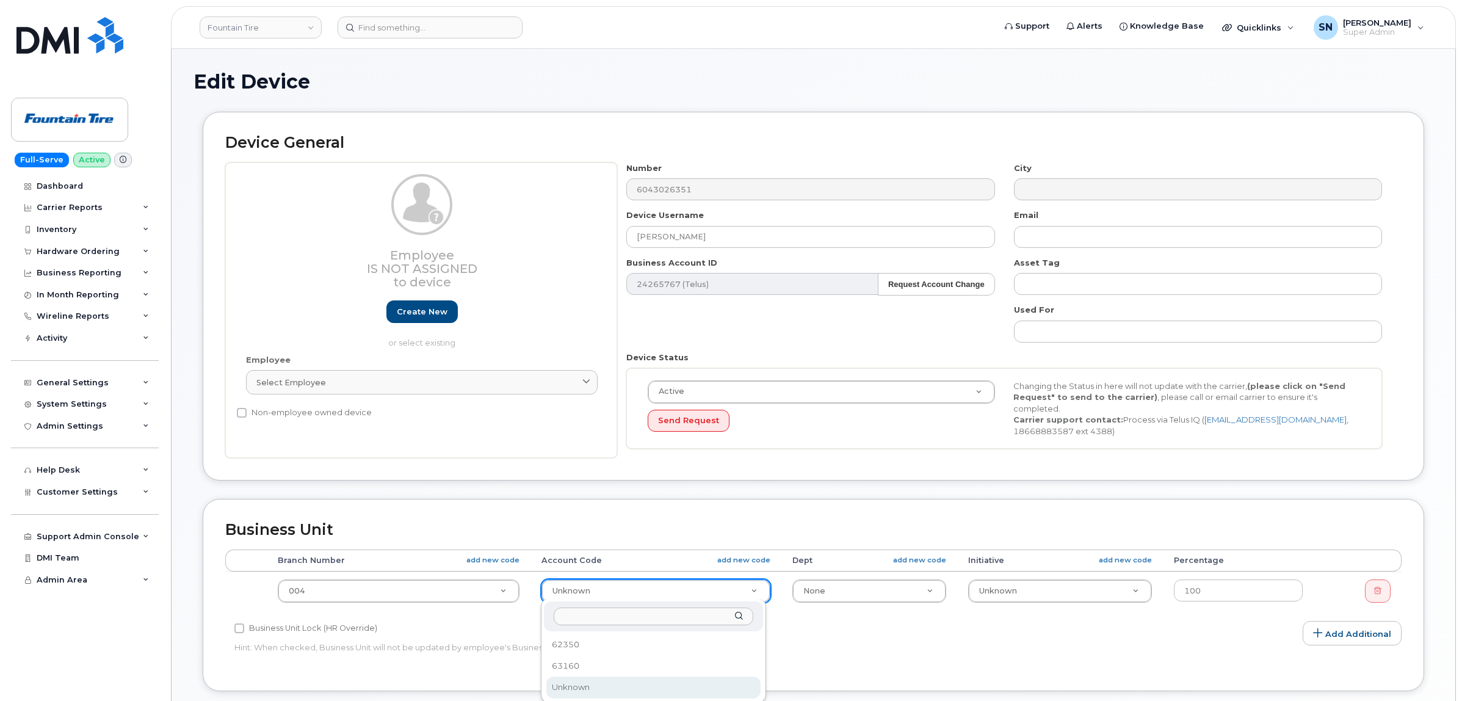
select select "9439"
select select "9679"
select select "9503"
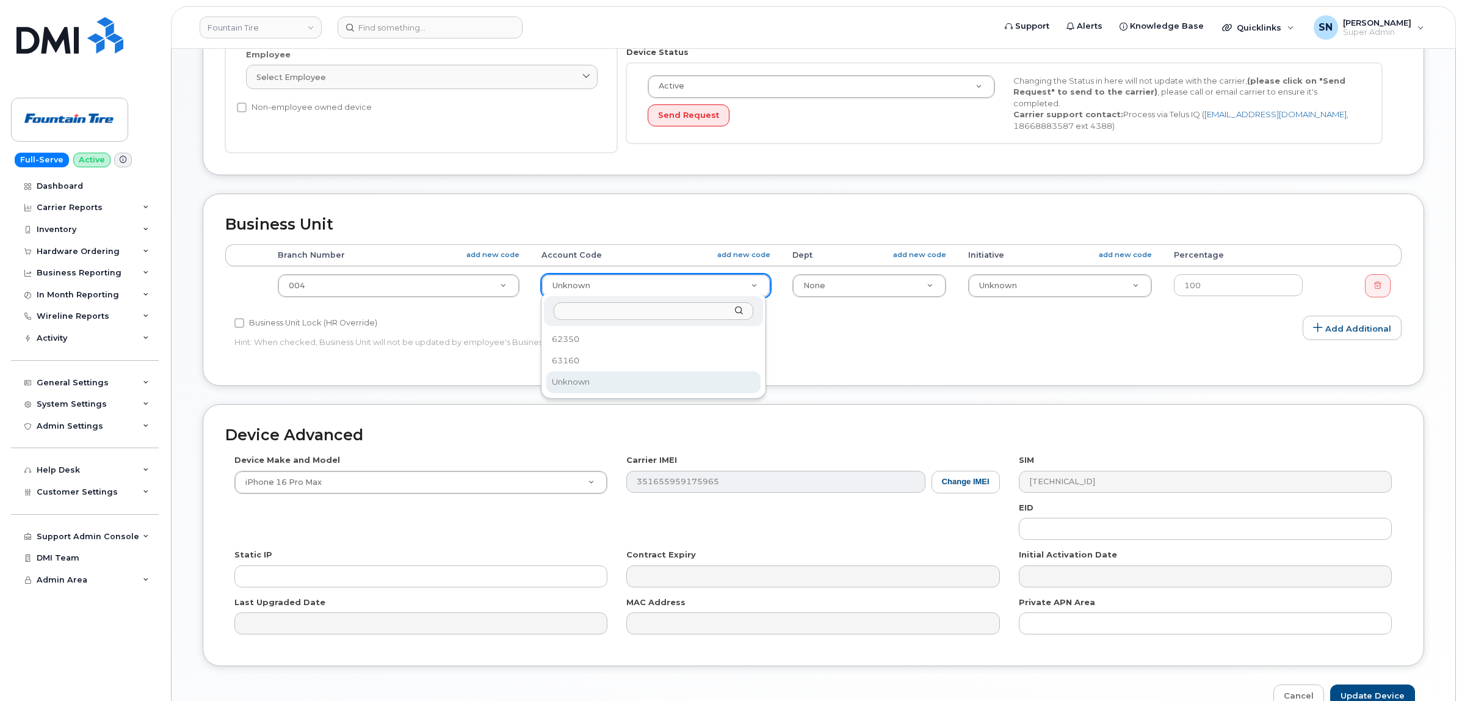
scroll to position [305, 0]
select select "1351"
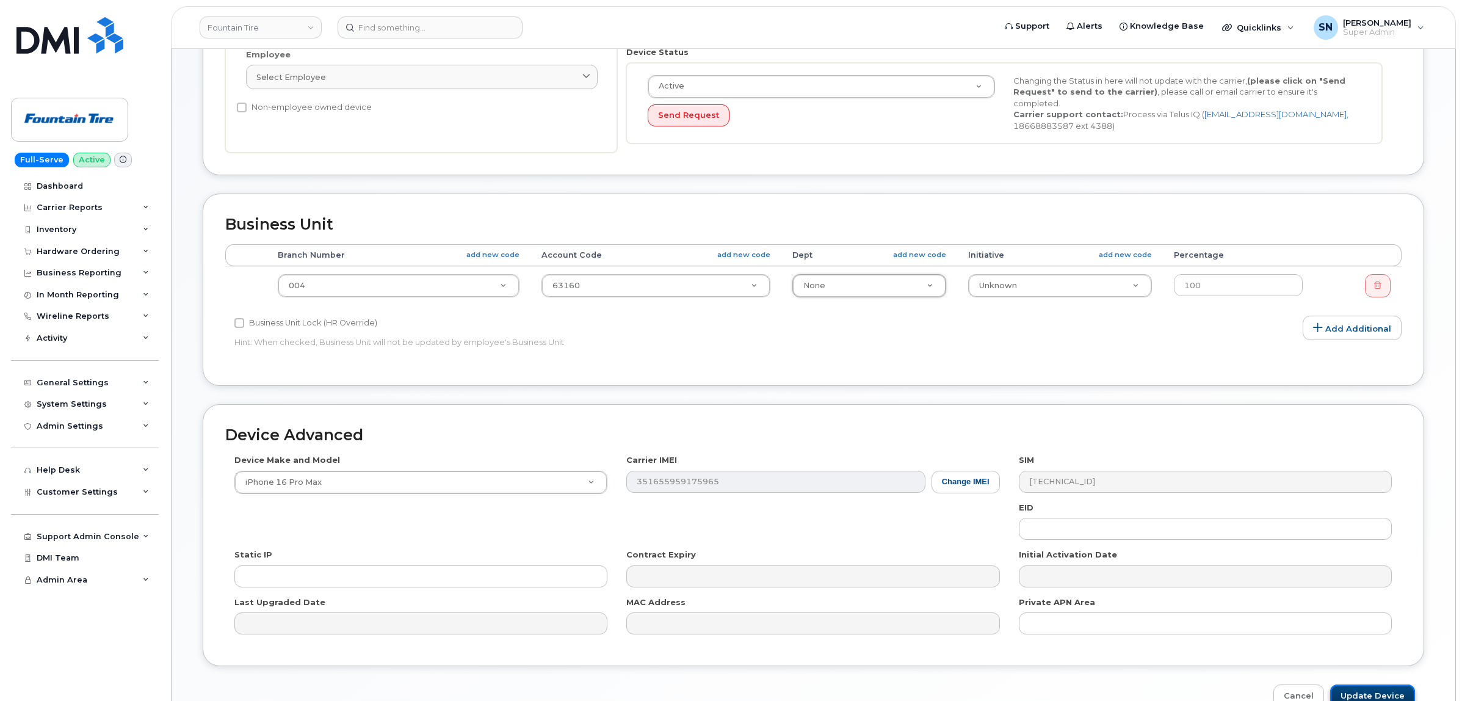
click at [1357, 685] on input "Update Device" at bounding box center [1373, 696] width 85 height 23
type input "Saving..."
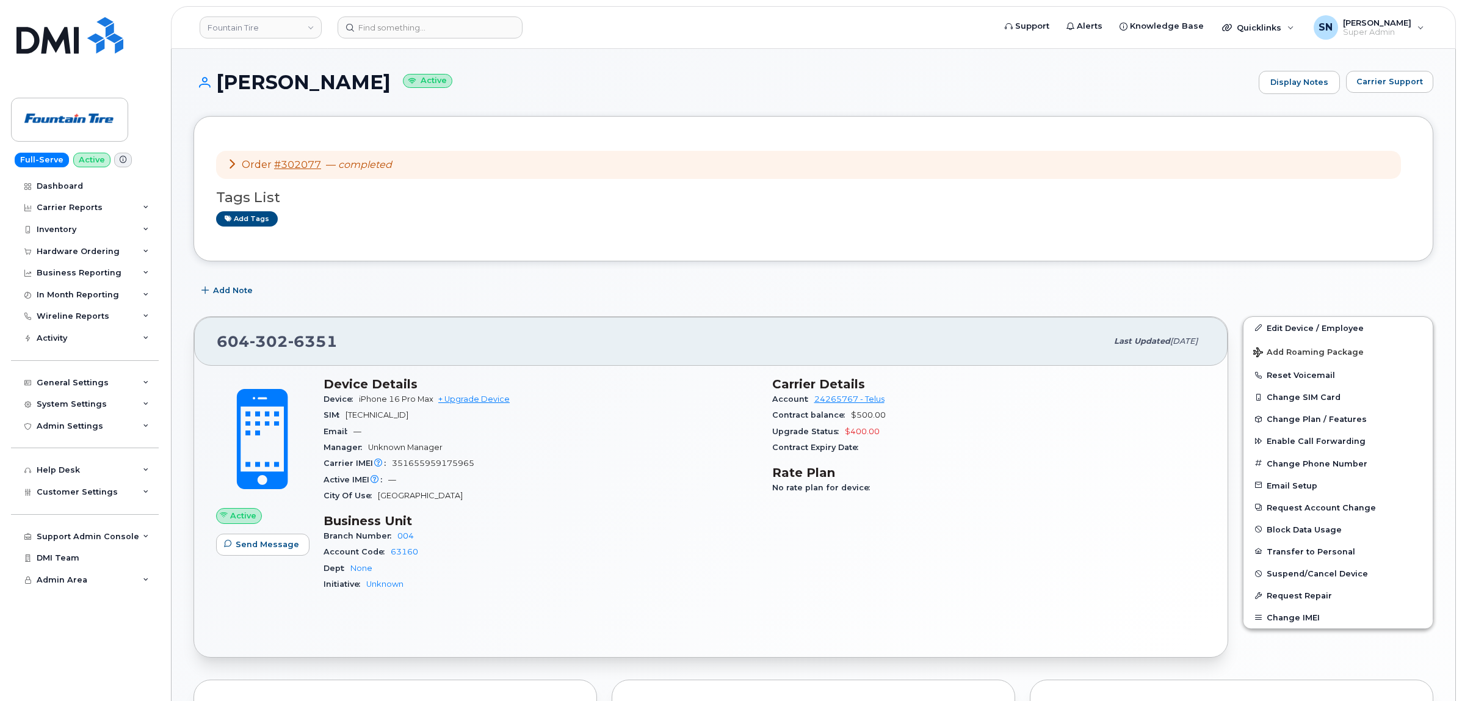
click at [522, 300] on div "Add Note" at bounding box center [814, 291] width 1240 height 22
click at [663, 55] on div "[PERSON_NAME] Active Display Notes Carrier Support Order #302077 — completed Ta…" at bounding box center [814, 611] width 1284 height 1124
click at [510, 75] on h1 "[PERSON_NAME] Active" at bounding box center [723, 81] width 1059 height 21
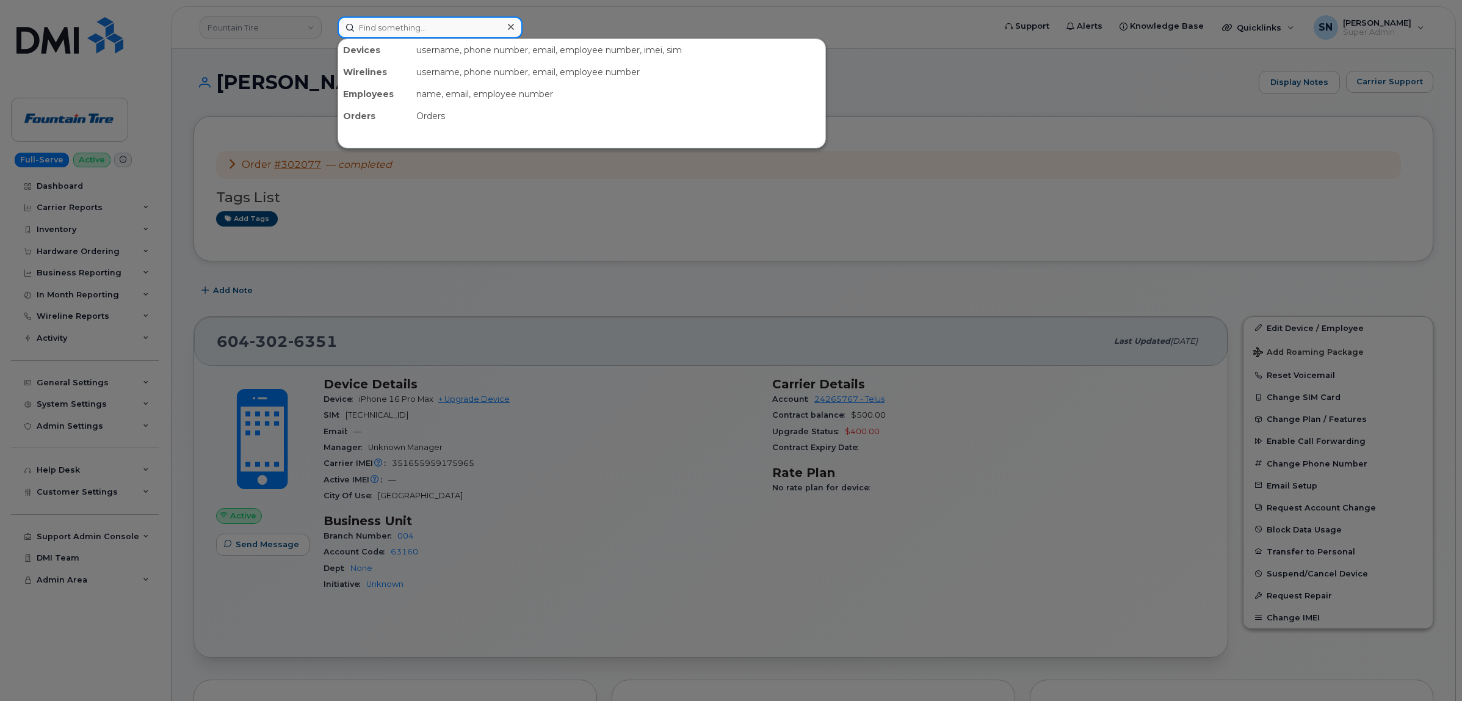
click at [405, 20] on input at bounding box center [430, 27] width 185 height 22
paste input "9073091508"
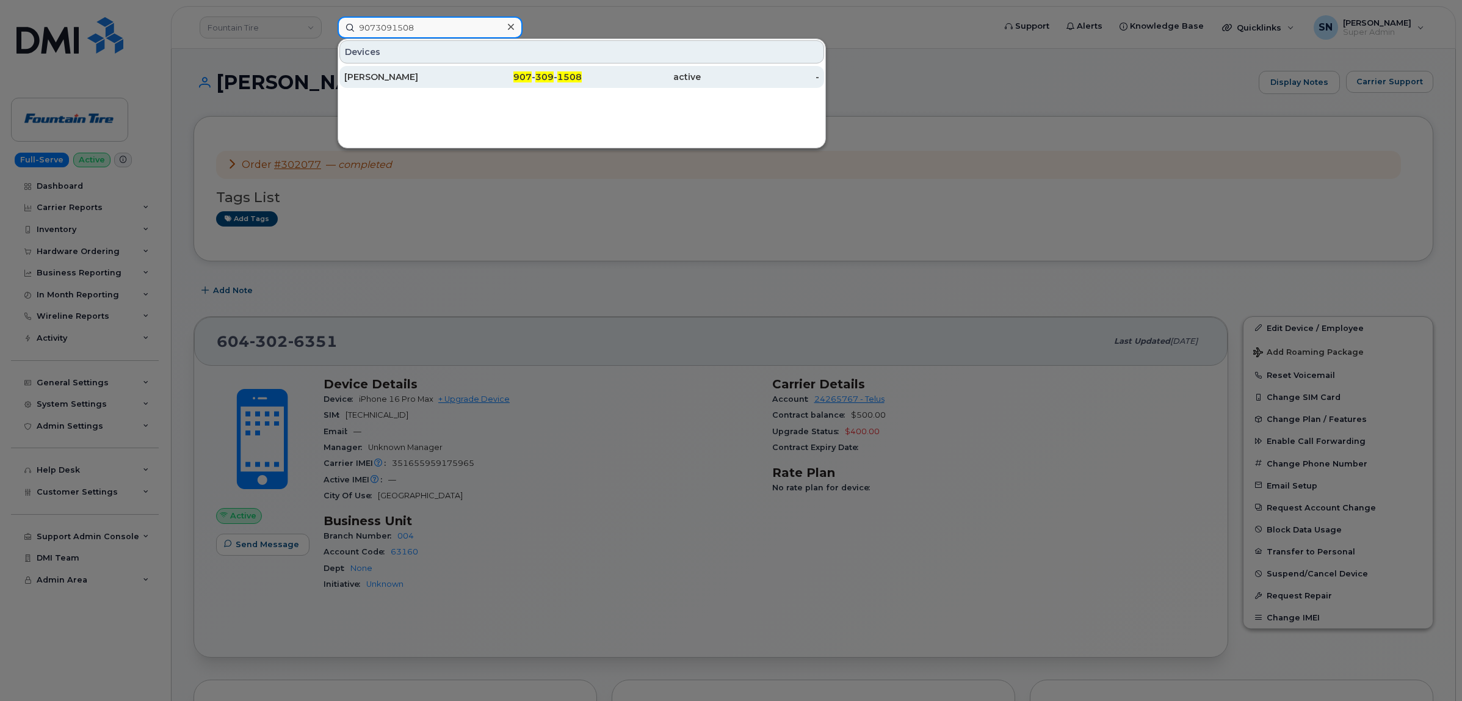
type input "9073091508"
click at [410, 79] on div "[PERSON_NAME]" at bounding box center [403, 77] width 119 height 12
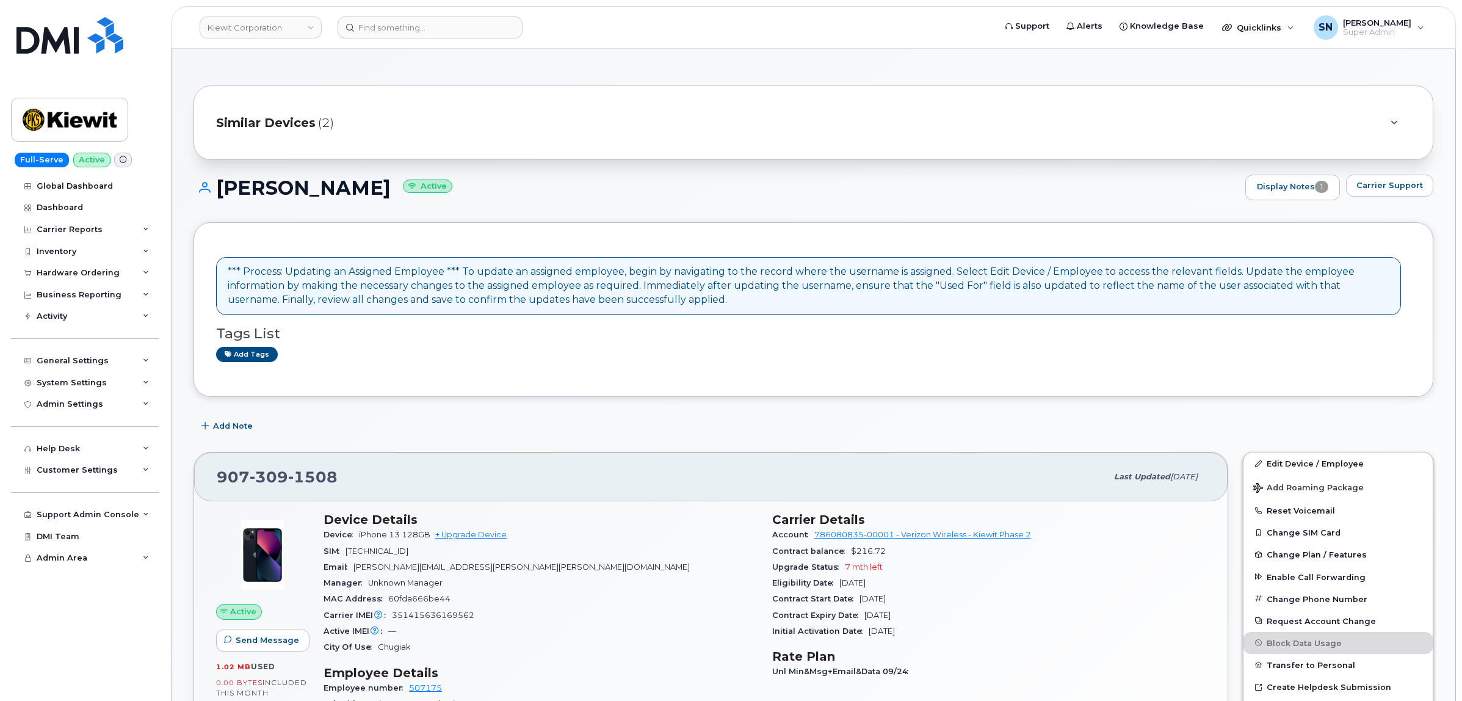
click at [487, 106] on div "Similar Devices (2)" at bounding box center [814, 122] width 1240 height 74
drag, startPoint x: 220, startPoint y: 490, endPoint x: 338, endPoint y: 490, distance: 117.9
click at [338, 490] on div "[PHONE_NUMBER]" at bounding box center [662, 477] width 890 height 26
copy span "[PHONE_NUMBER]"
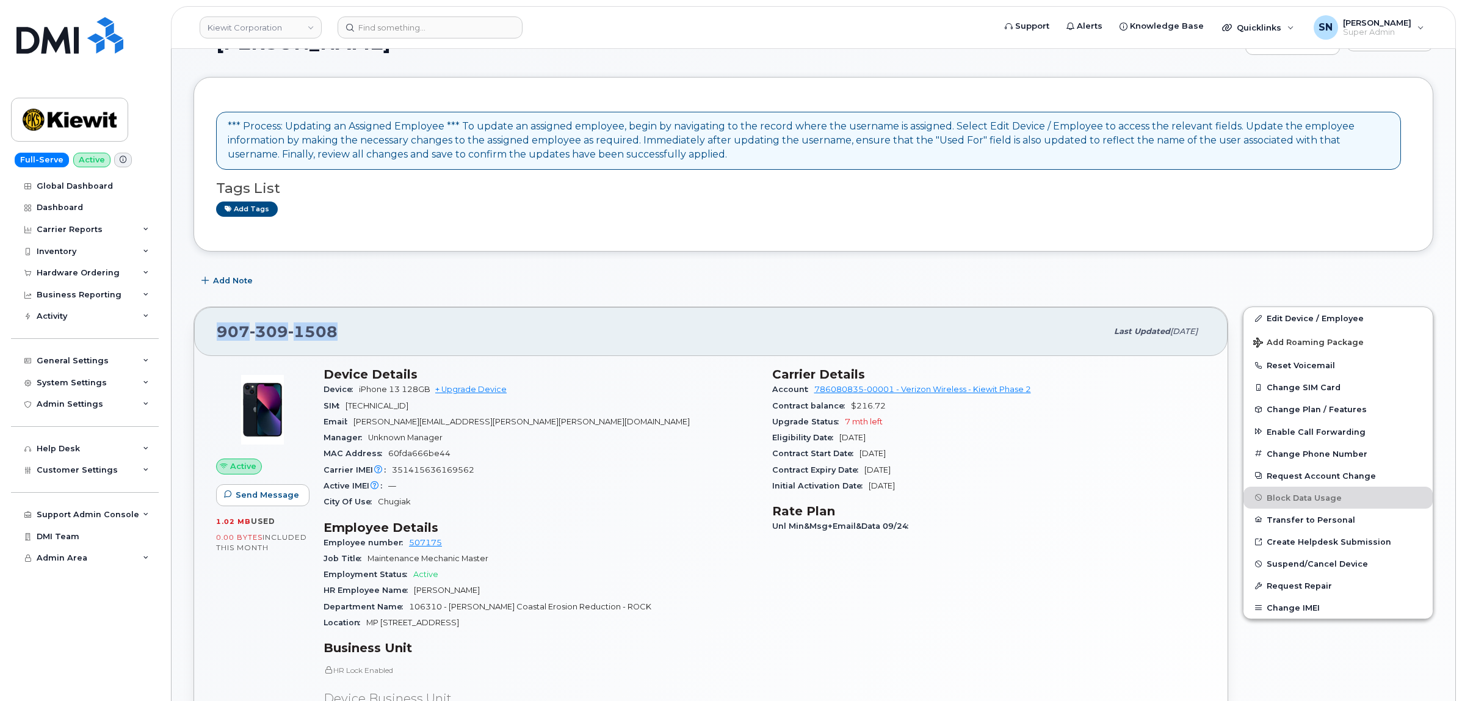
scroll to position [382, 0]
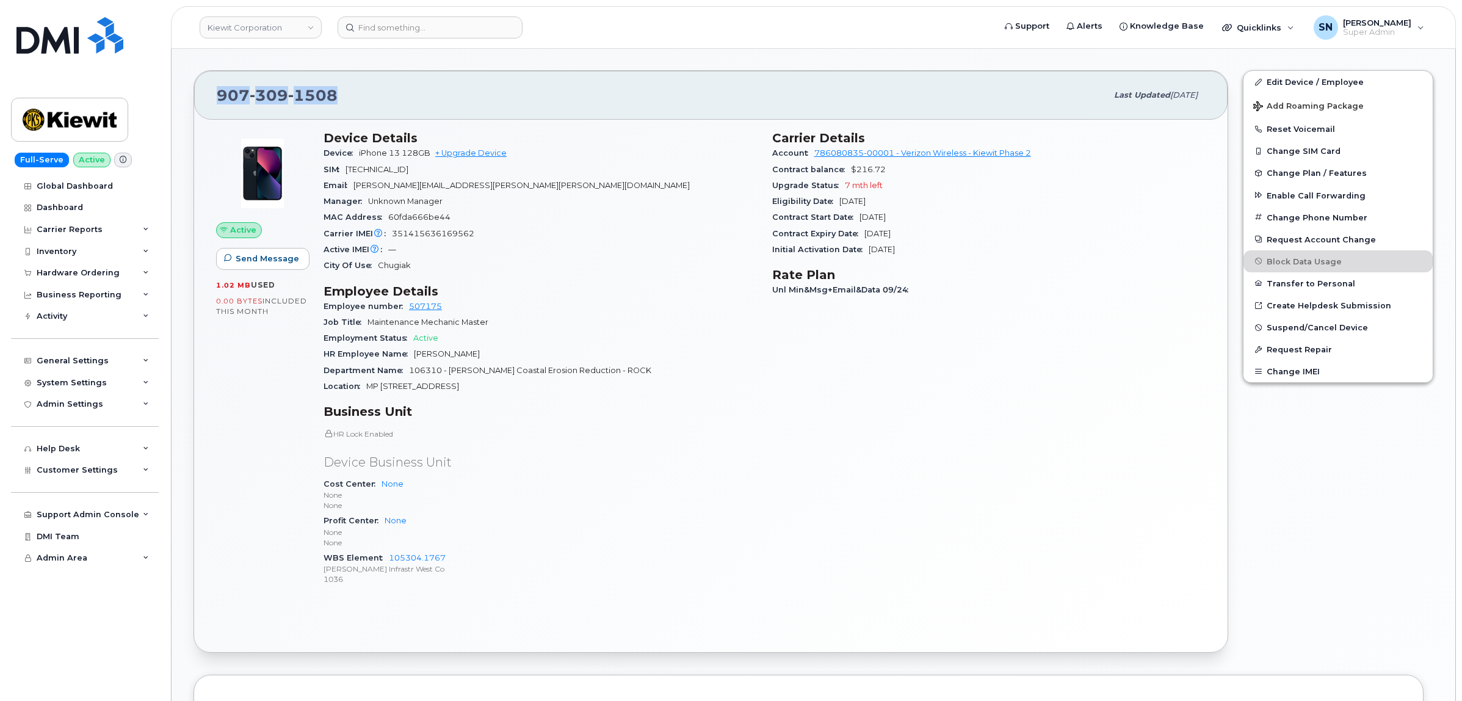
drag, startPoint x: 371, startPoint y: 386, endPoint x: 479, endPoint y: 385, distance: 108.7
click at [479, 385] on div "Location MP 13 Nome-Council Road" at bounding box center [541, 387] width 434 height 16
copy span "MP 13 Nome-Council Road"
click at [489, 394] on div "Location MP 13 Nome-Council Road" at bounding box center [541, 387] width 434 height 16
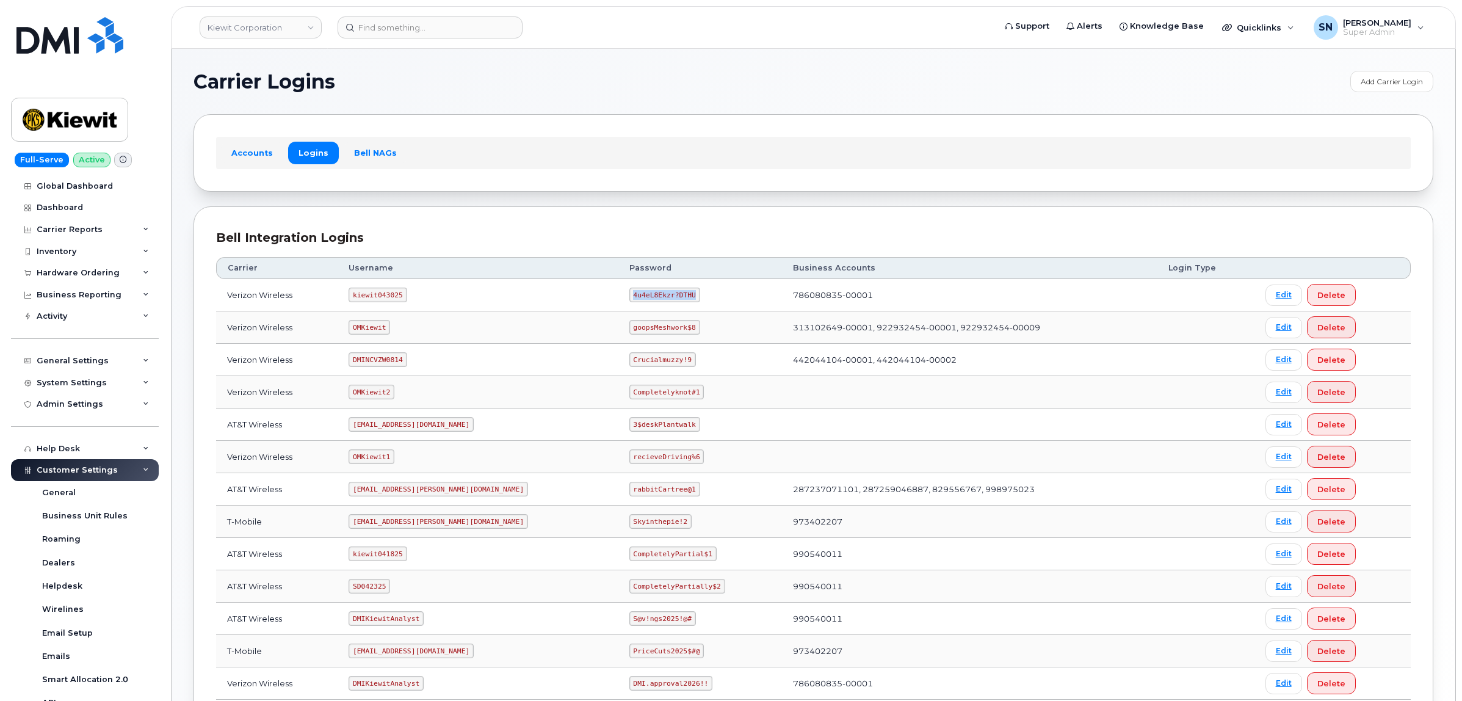
drag, startPoint x: 581, startPoint y: 296, endPoint x: 642, endPoint y: 301, distance: 61.3
click at [642, 301] on code "4u4eL8Ekzr?DTHU" at bounding box center [665, 295] width 71 height 15
copy code "4u4eL8Ekzr?DTHU"
